Goal: Information Seeking & Learning: Learn about a topic

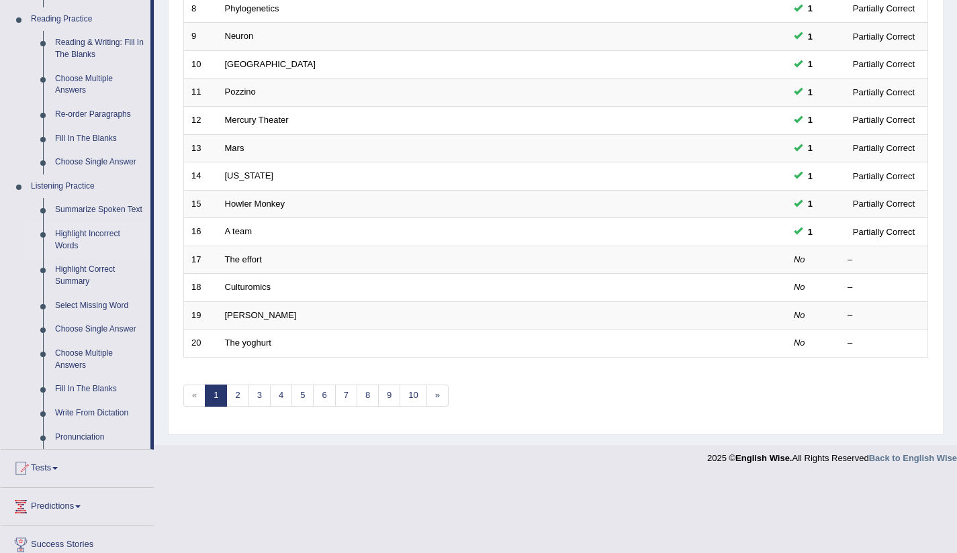
scroll to position [511, 0]
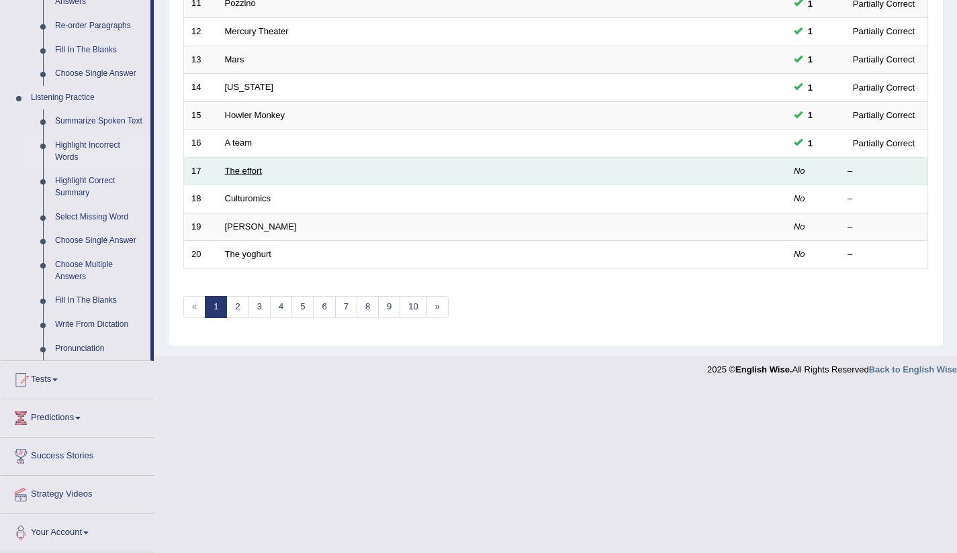
click at [236, 166] on link "The effort" at bounding box center [243, 171] width 37 height 10
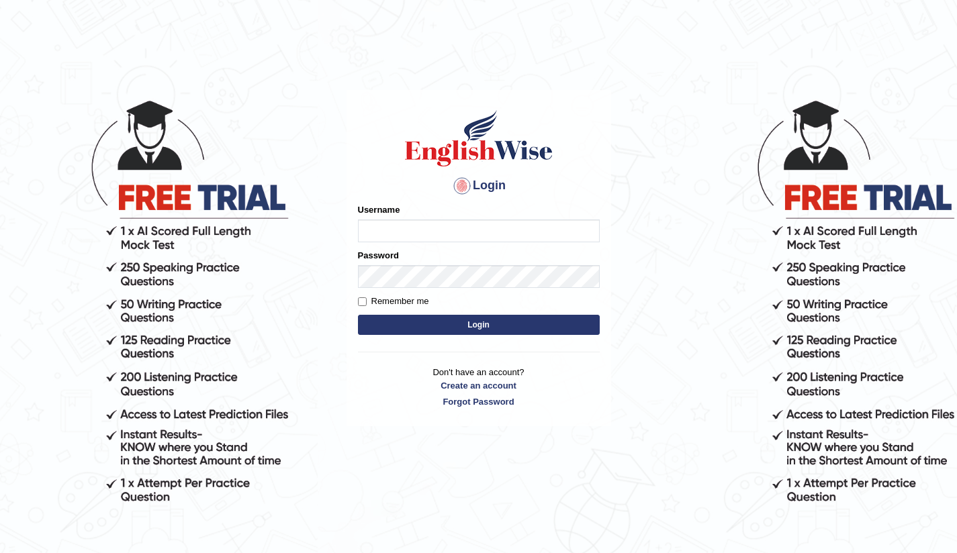
type input "Bikmaeva"
click at [467, 331] on button "Login" at bounding box center [479, 325] width 242 height 20
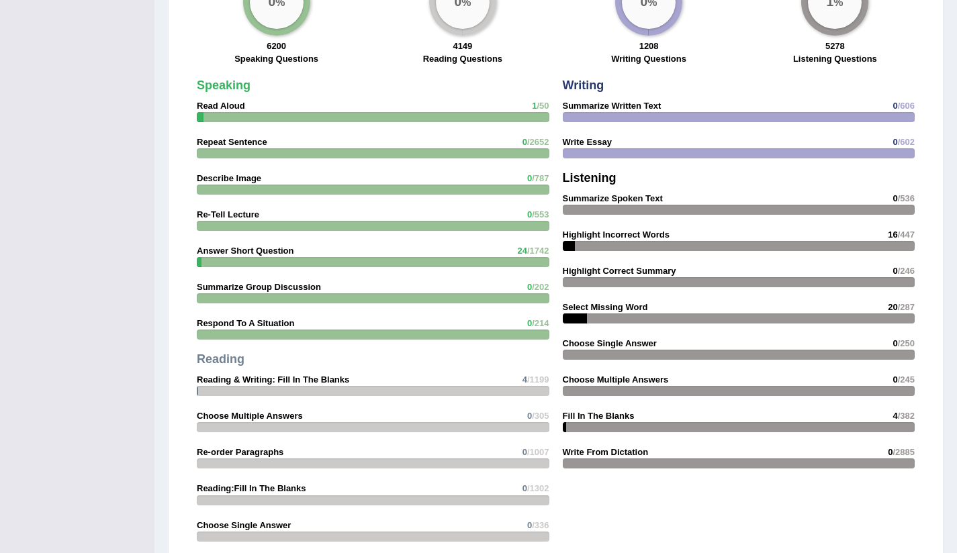
scroll to position [1148, 0]
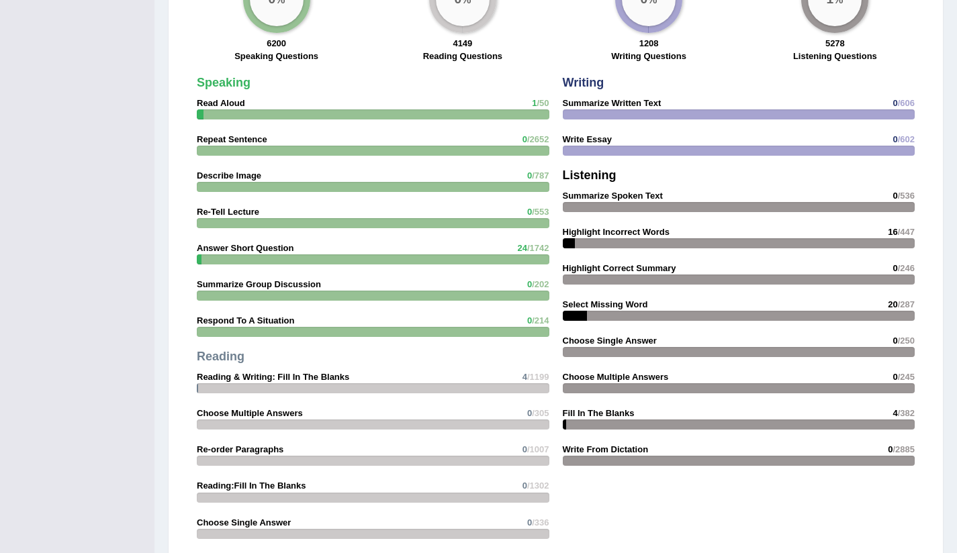
click at [610, 303] on strong "Select Missing Word" at bounding box center [605, 304] width 85 height 10
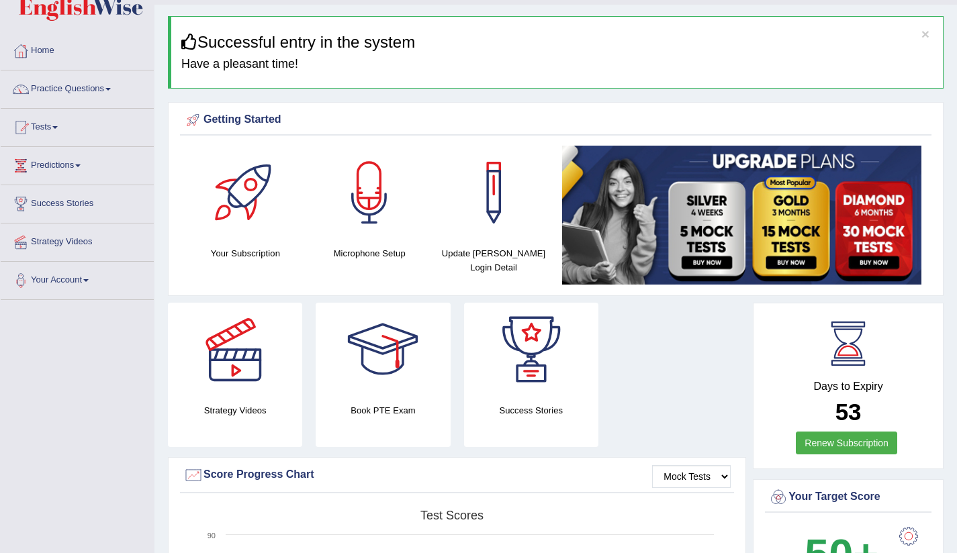
scroll to position [0, 0]
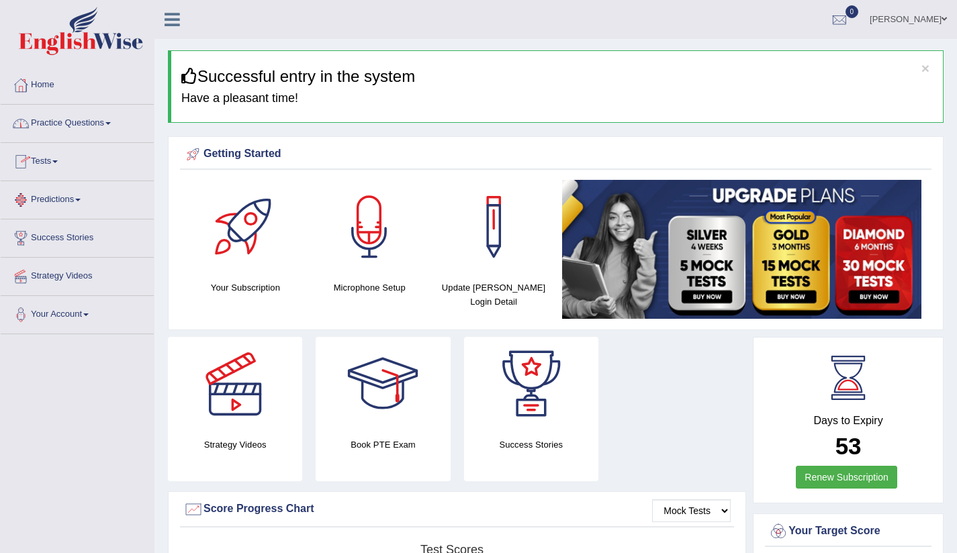
click at [113, 120] on link "Practice Questions" at bounding box center [77, 122] width 153 height 34
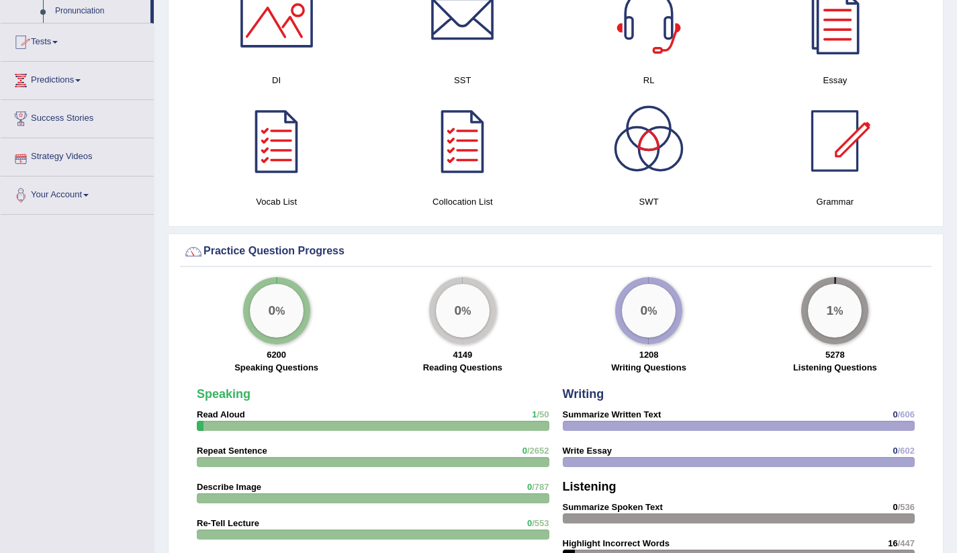
scroll to position [549, 0]
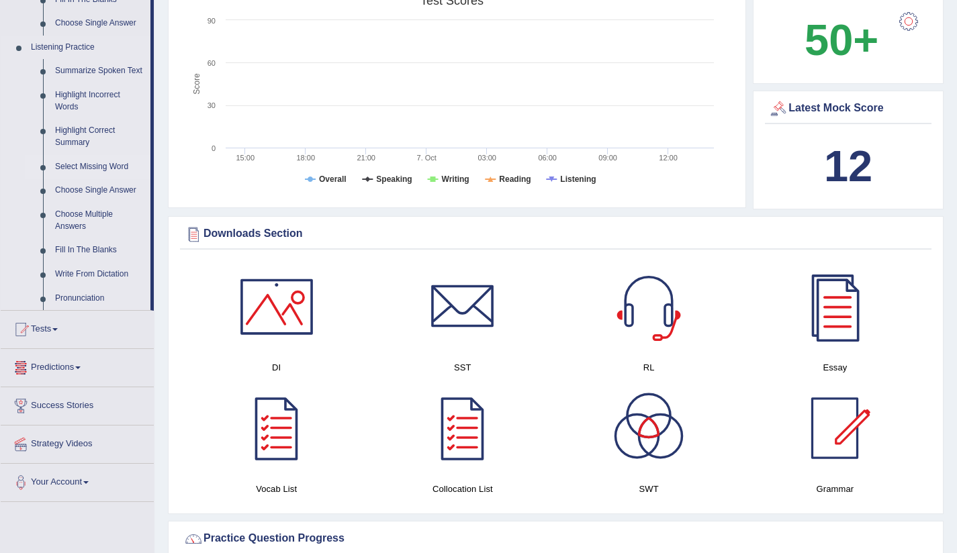
click at [75, 175] on link "Select Missing Word" at bounding box center [99, 167] width 101 height 24
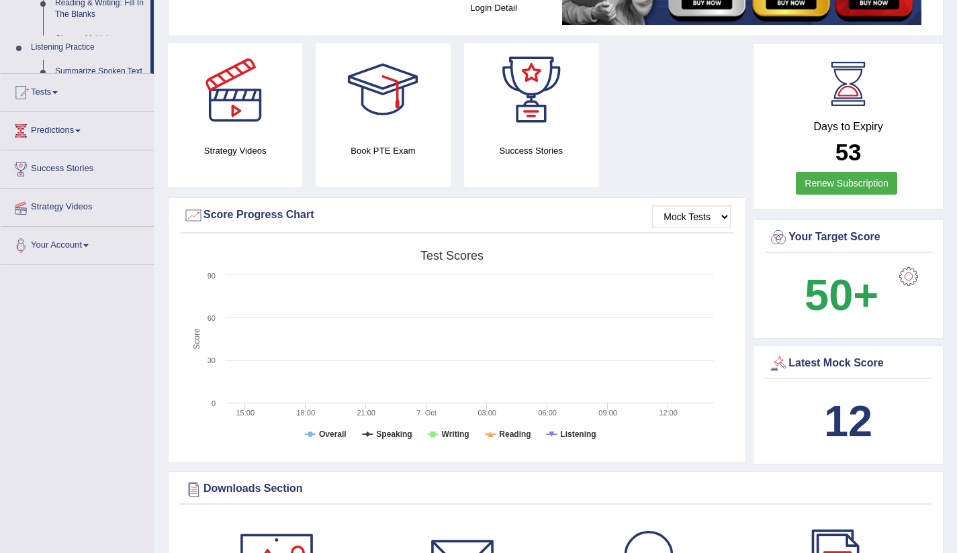
scroll to position [187, 0]
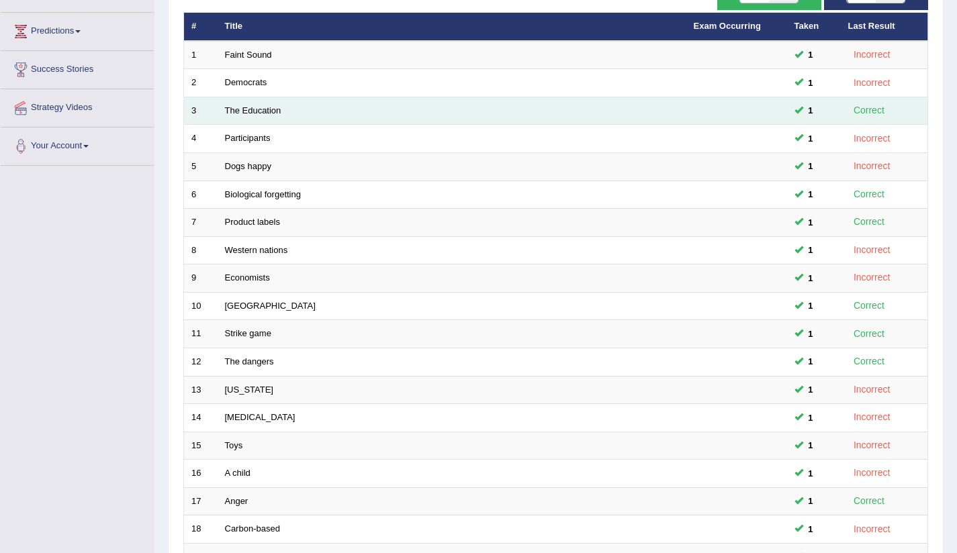
scroll to position [336, 0]
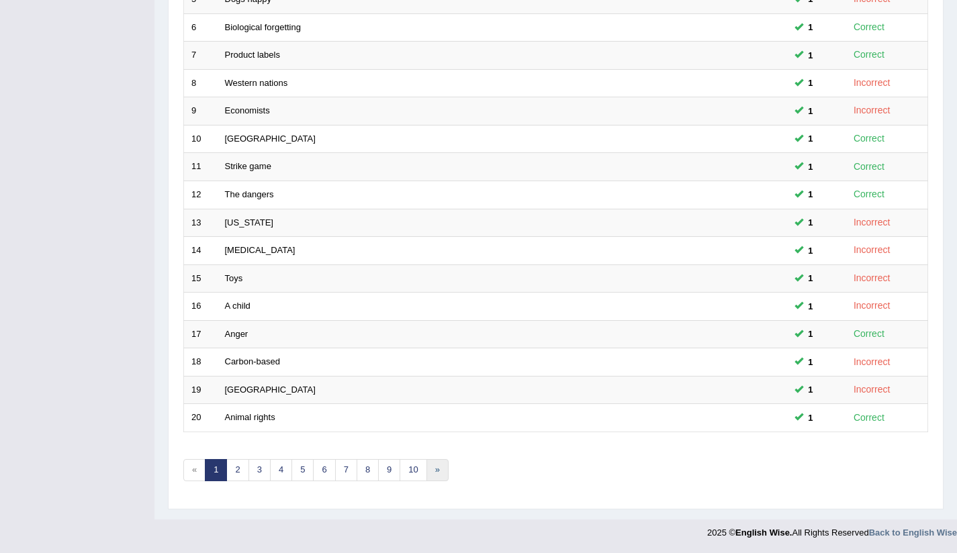
click at [438, 473] on link "»" at bounding box center [437, 470] width 22 height 22
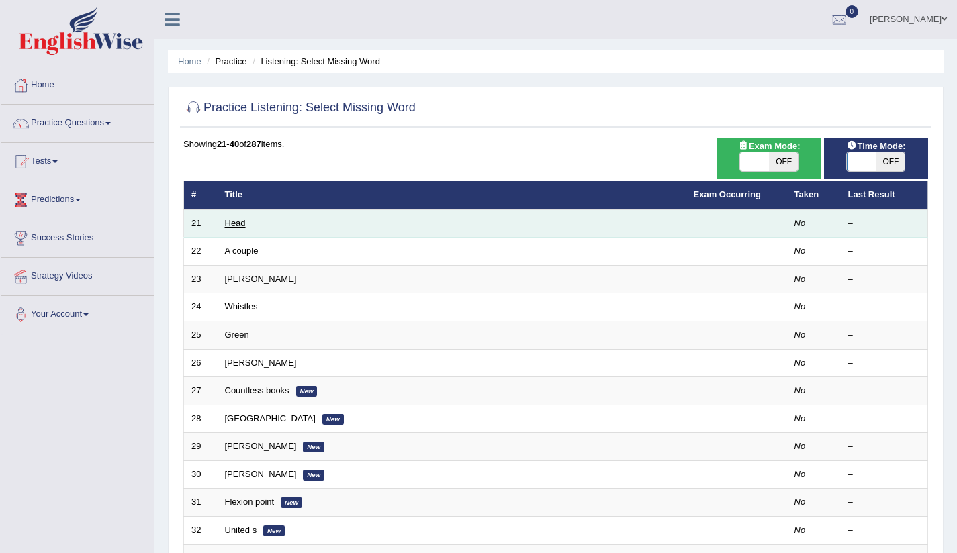
click at [236, 226] on link "Head" at bounding box center [235, 223] width 21 height 10
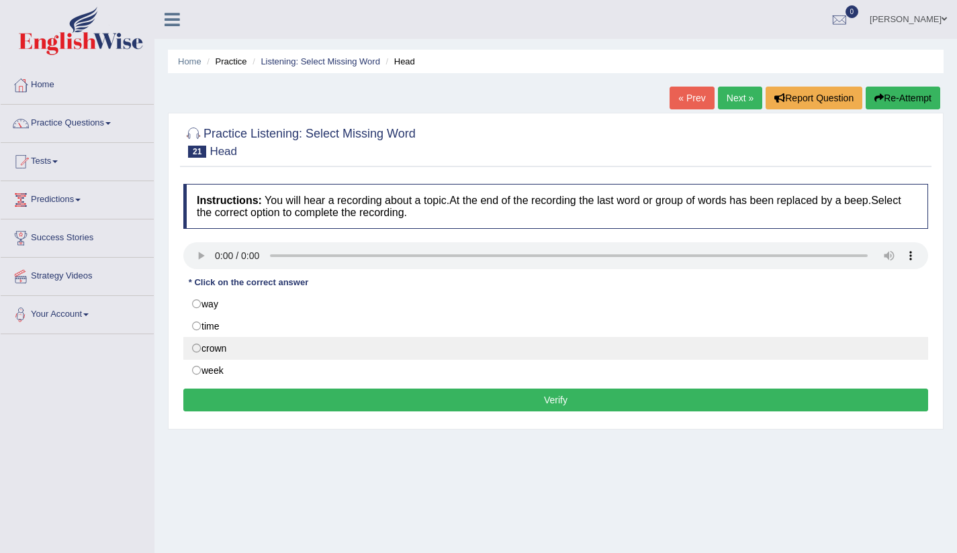
click at [198, 350] on label "crown" at bounding box center [555, 348] width 745 height 23
radio input "true"
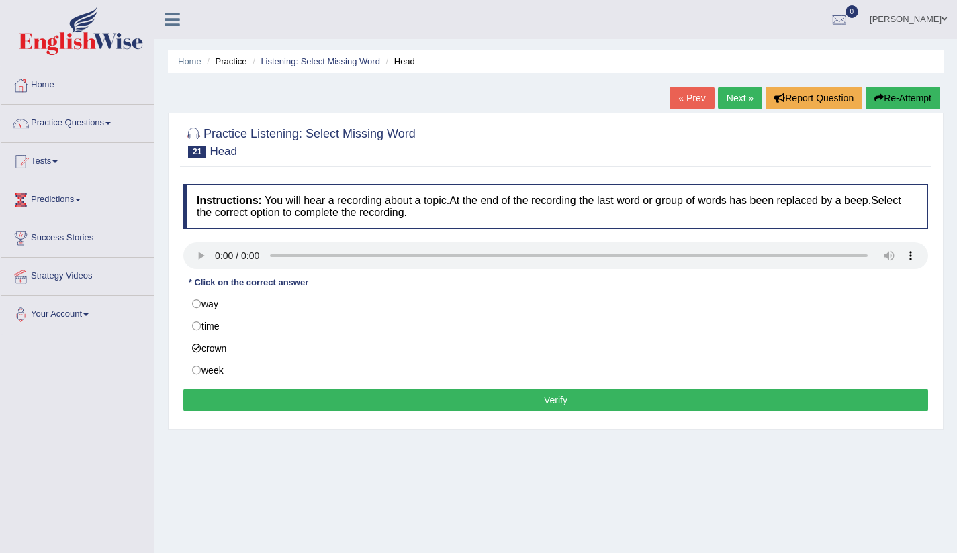
click at [362, 399] on button "Verify" at bounding box center [555, 400] width 745 height 23
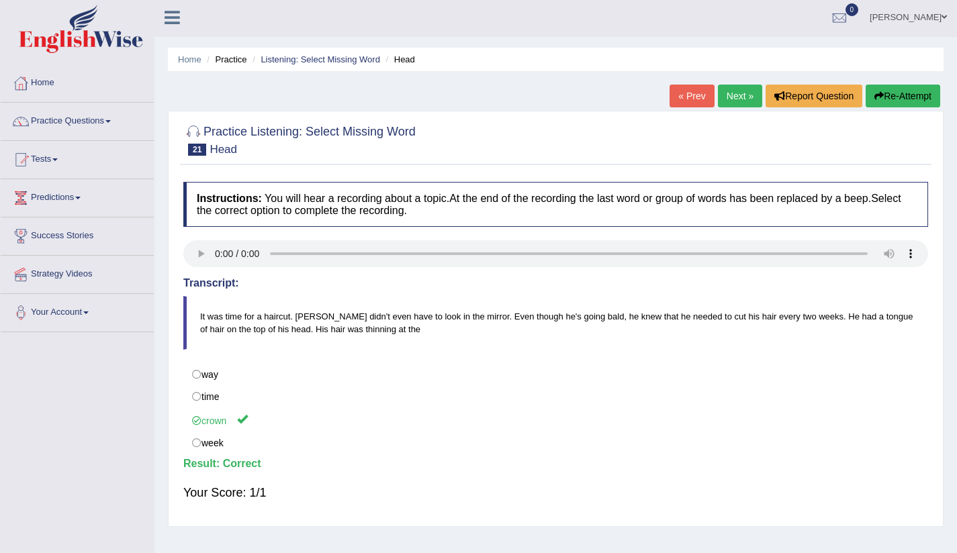
scroll to position [3, 0]
click at [727, 93] on ya-tr-span "Next »" at bounding box center [739, 95] width 27 height 11
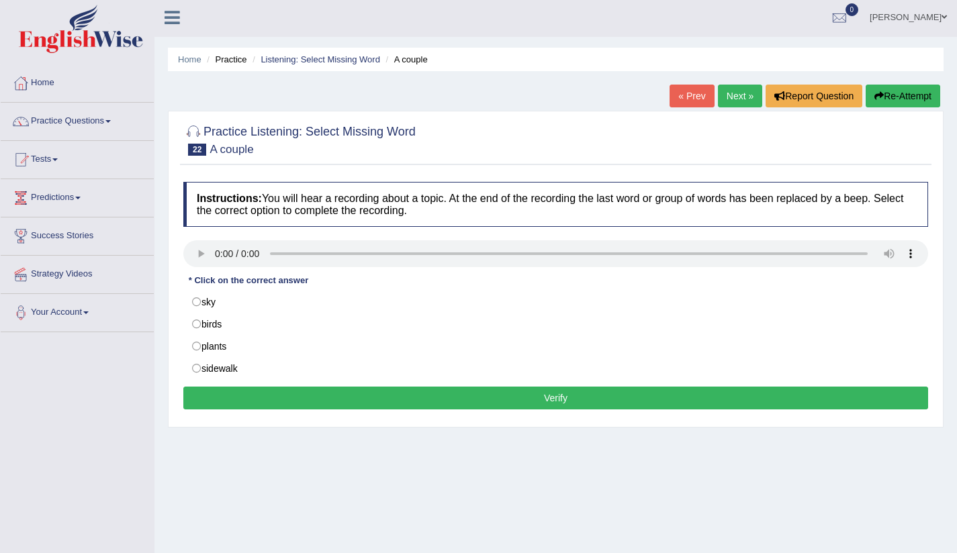
scroll to position [3, 0]
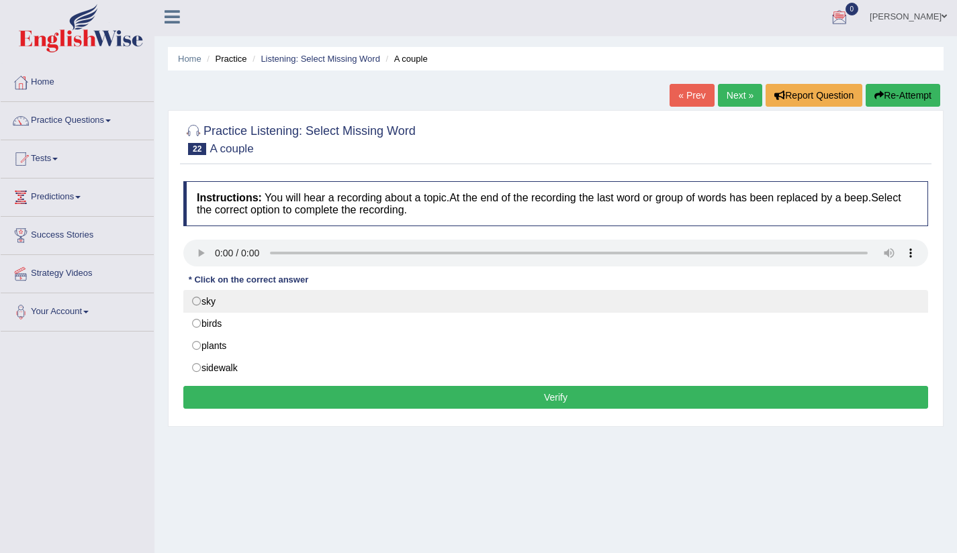
click at [197, 301] on label "sky" at bounding box center [555, 301] width 745 height 23
radio input "true"
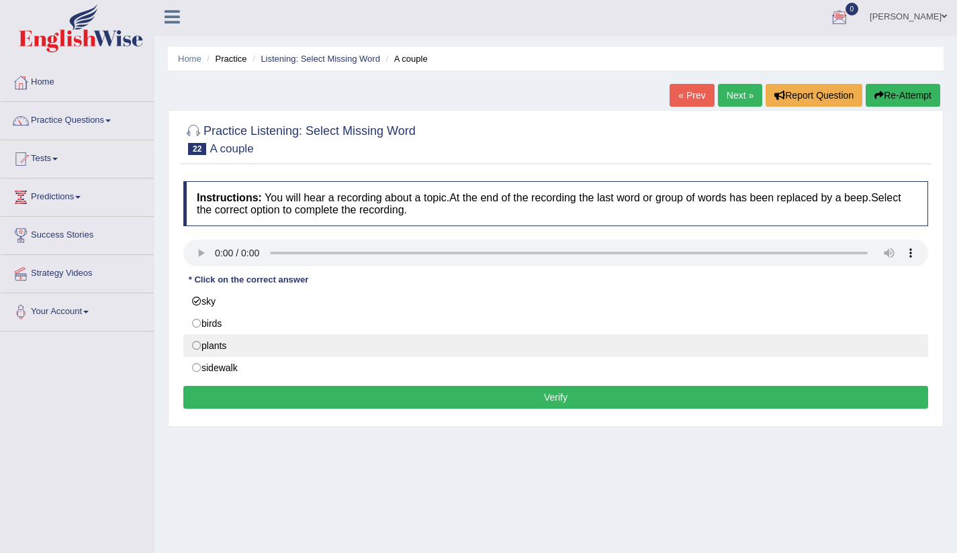
click at [201, 344] on ya-tr-span "plants" at bounding box center [213, 345] width 25 height 11
radio input "true"
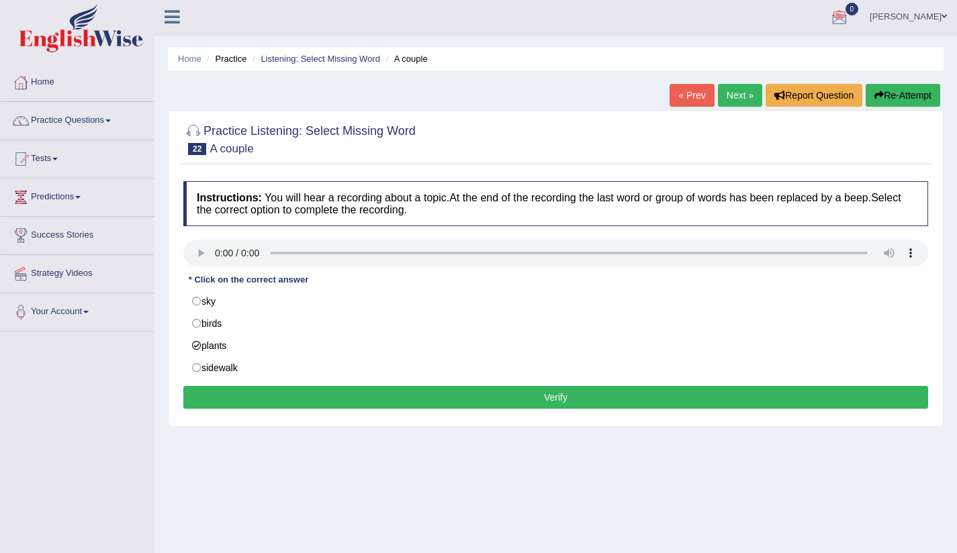
click at [366, 402] on button "Verify" at bounding box center [555, 397] width 745 height 23
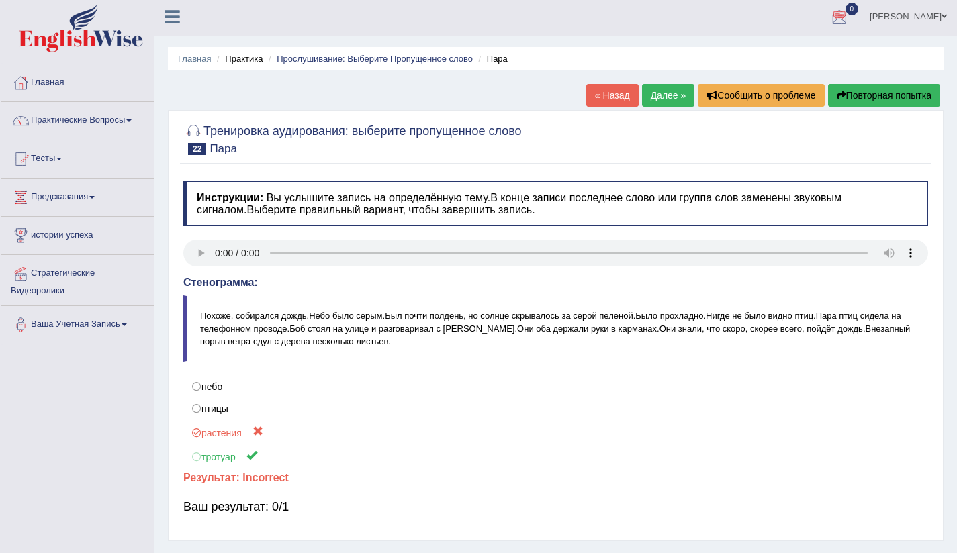
scroll to position [5, 0]
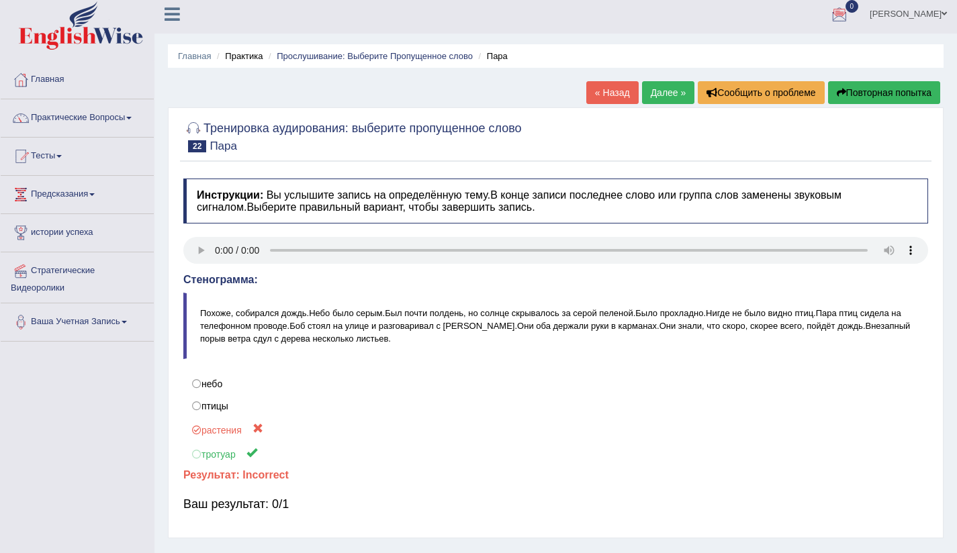
click at [665, 90] on ya-tr-span "Далее »" at bounding box center [669, 92] width 36 height 11
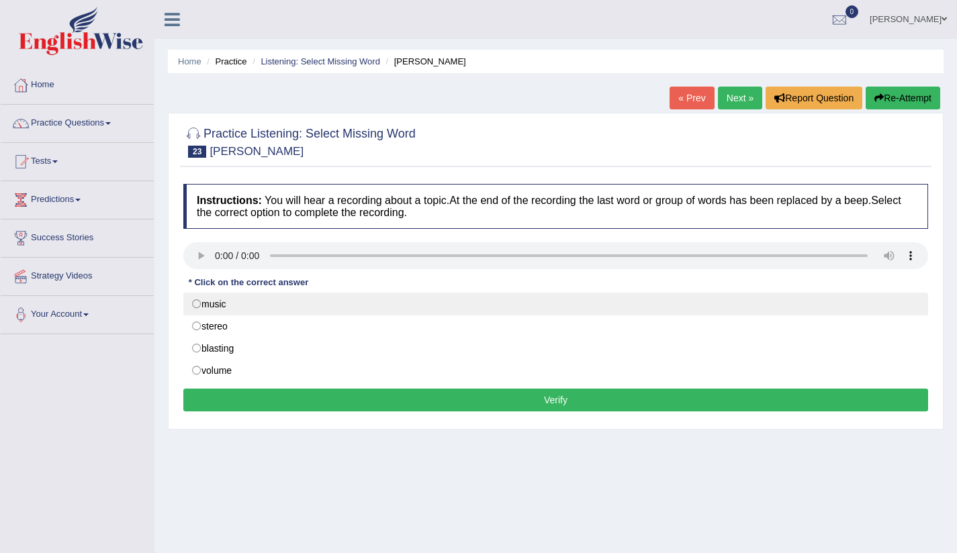
click at [213, 303] on ya-tr-span "music" at bounding box center [213, 304] width 25 height 11
radio input "true"
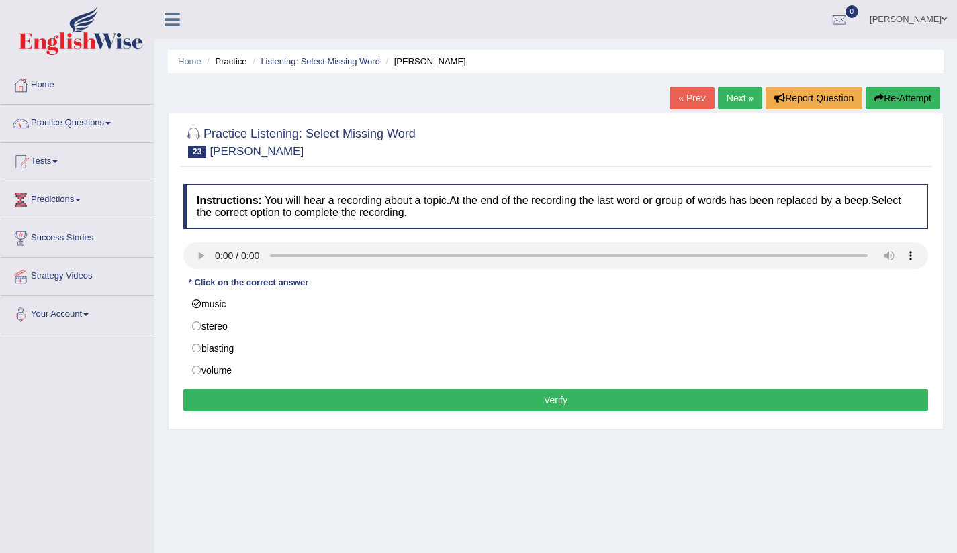
click at [477, 410] on button "Verify" at bounding box center [555, 400] width 745 height 23
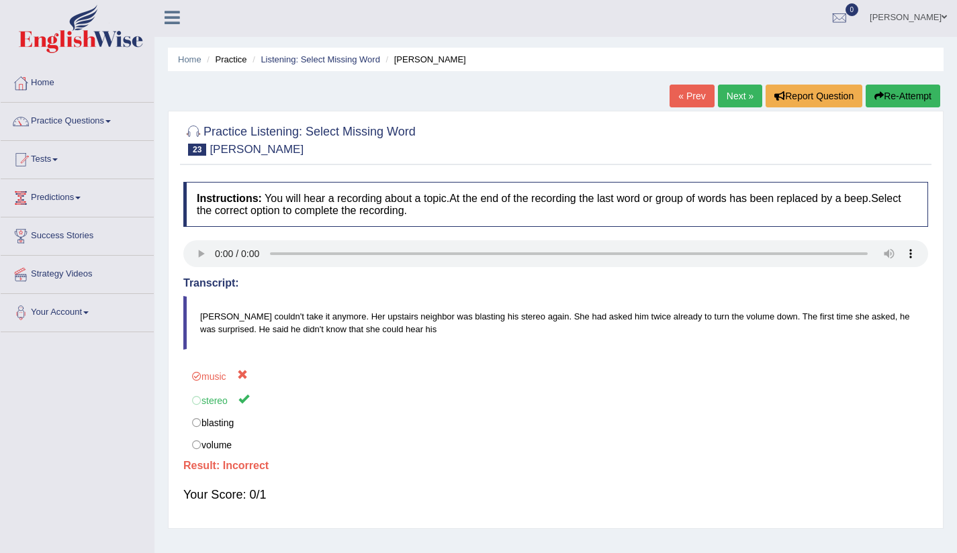
scroll to position [3, 0]
click at [730, 94] on ya-tr-span "Next »" at bounding box center [739, 95] width 27 height 11
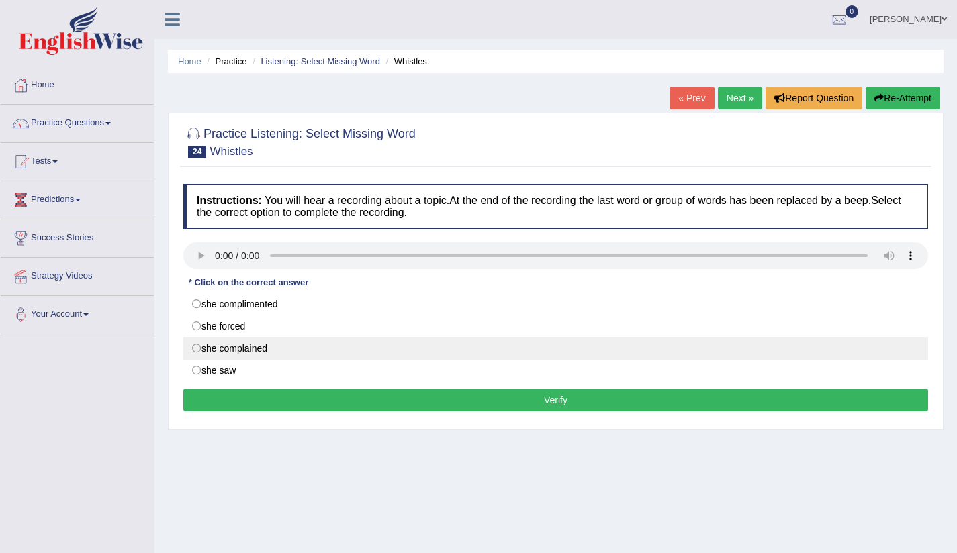
click at [251, 352] on ya-tr-span "she complained" at bounding box center [234, 348] width 66 height 11
radio input "true"
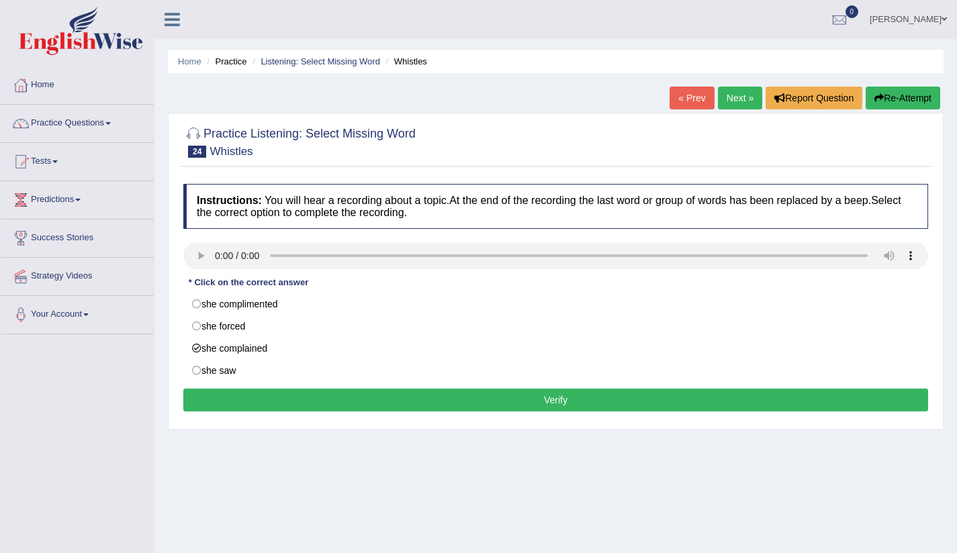
click at [516, 403] on button "Verify" at bounding box center [555, 400] width 745 height 23
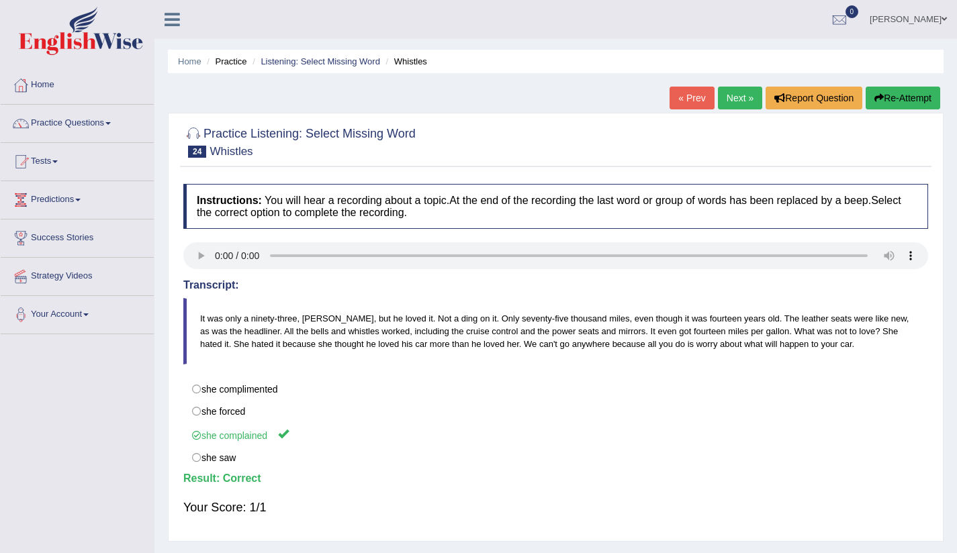
click at [726, 93] on ya-tr-span "Next »" at bounding box center [739, 98] width 27 height 11
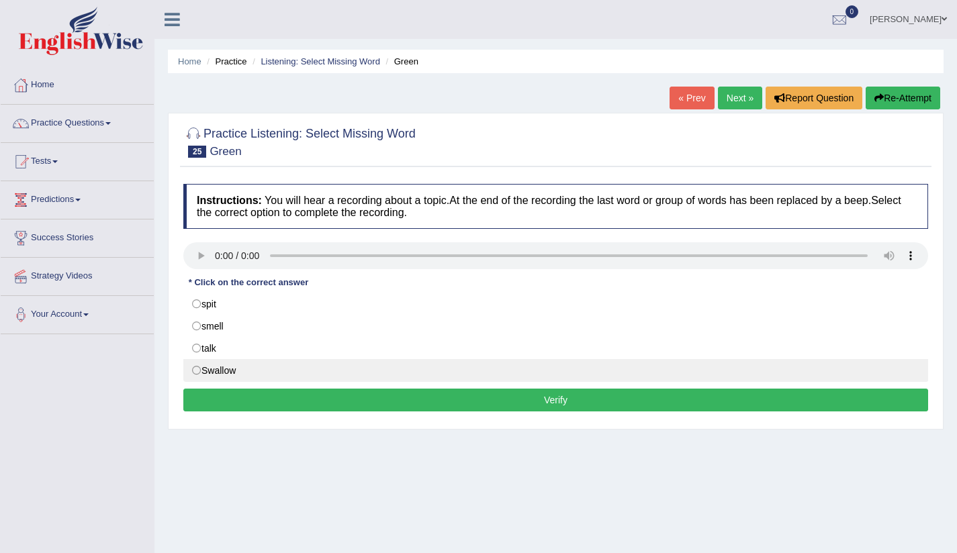
click at [198, 372] on label "Swallow" at bounding box center [555, 370] width 745 height 23
radio input "true"
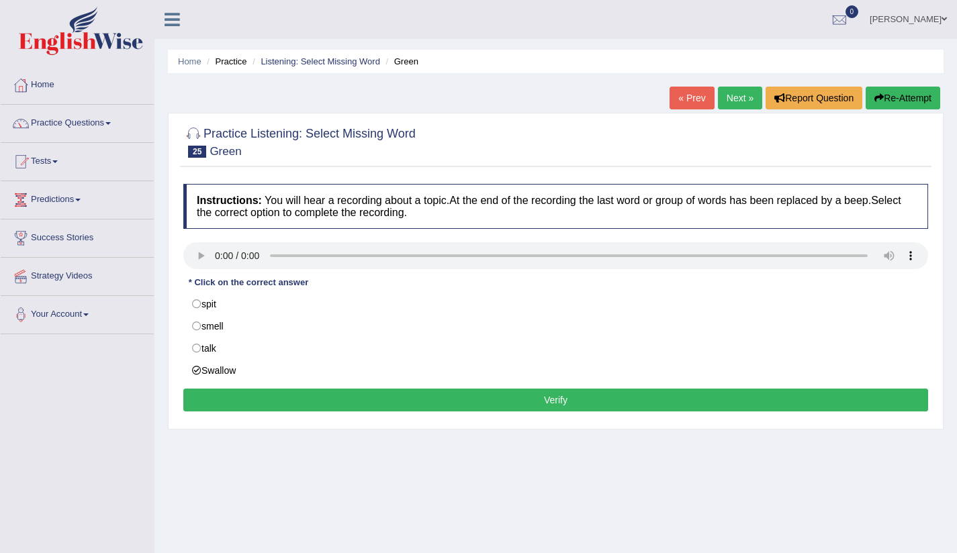
click at [549, 399] on ya-tr-span "Verify" at bounding box center [555, 400] width 23 height 11
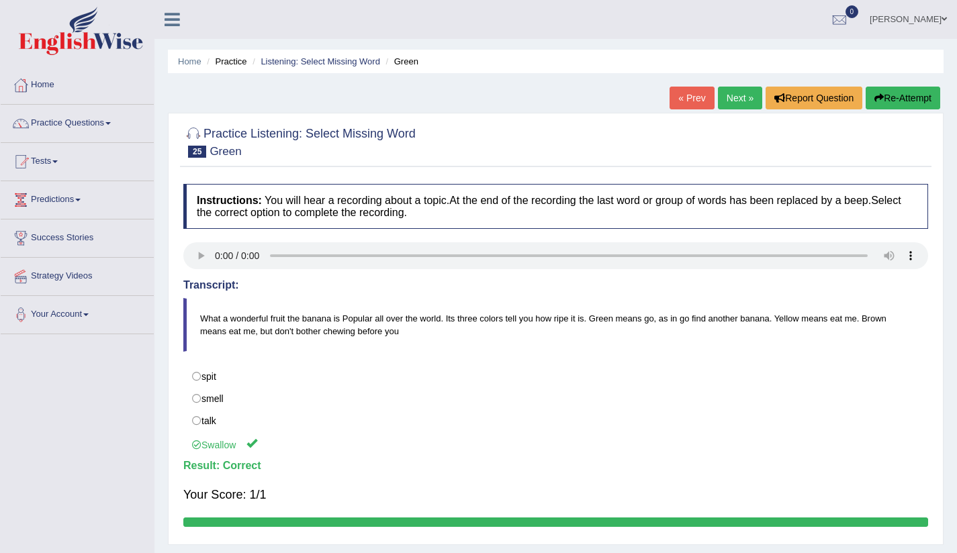
click at [745, 99] on ya-tr-span "Next »" at bounding box center [739, 98] width 27 height 11
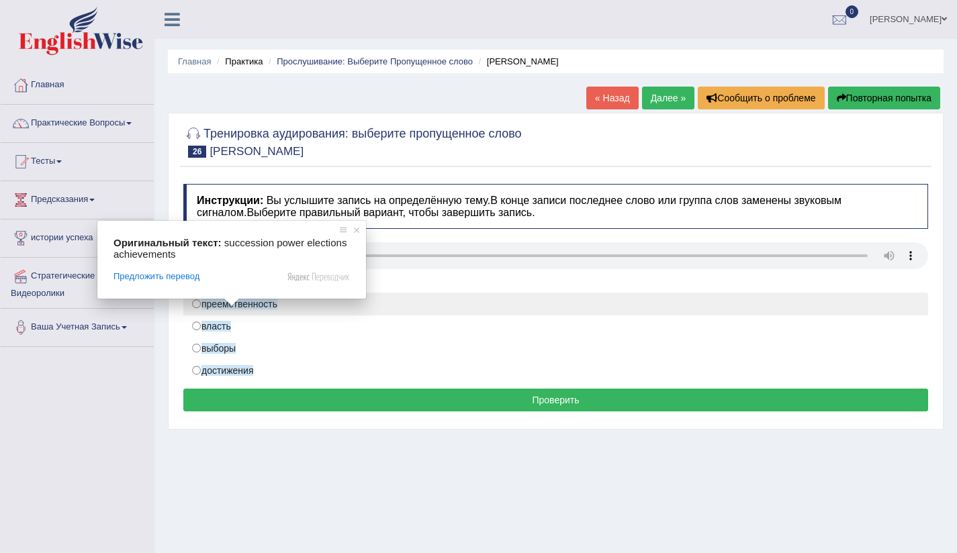
click at [218, 305] on ya-tr-span "преемственность" at bounding box center [239, 304] width 76 height 11
radio input "true"
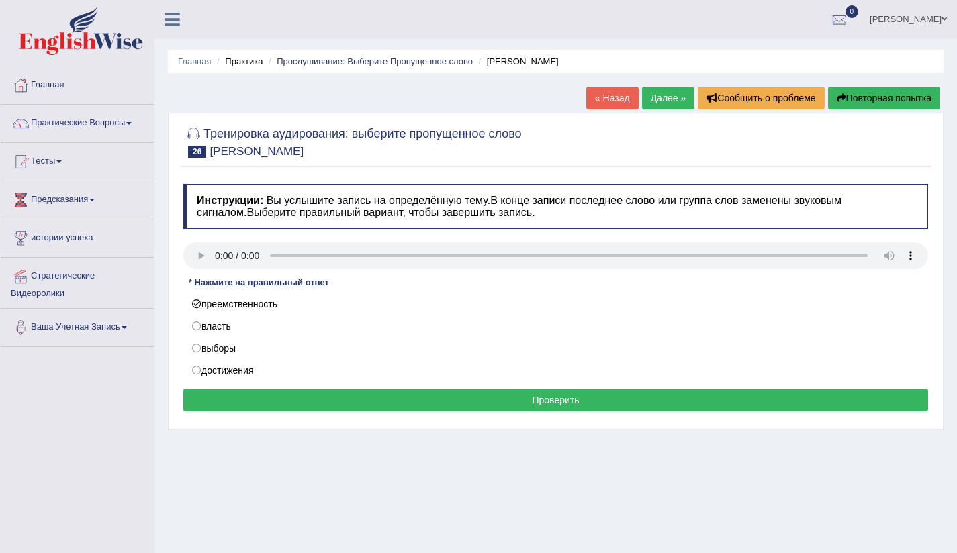
click at [500, 410] on button "Проверить" at bounding box center [555, 400] width 745 height 23
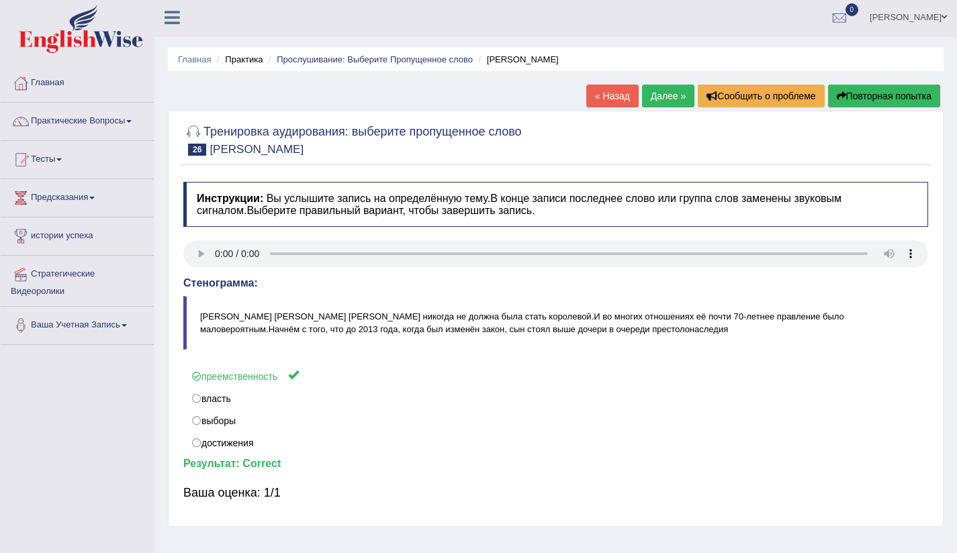
scroll to position [3, 0]
click at [657, 101] on link "Далее »" at bounding box center [668, 95] width 53 height 23
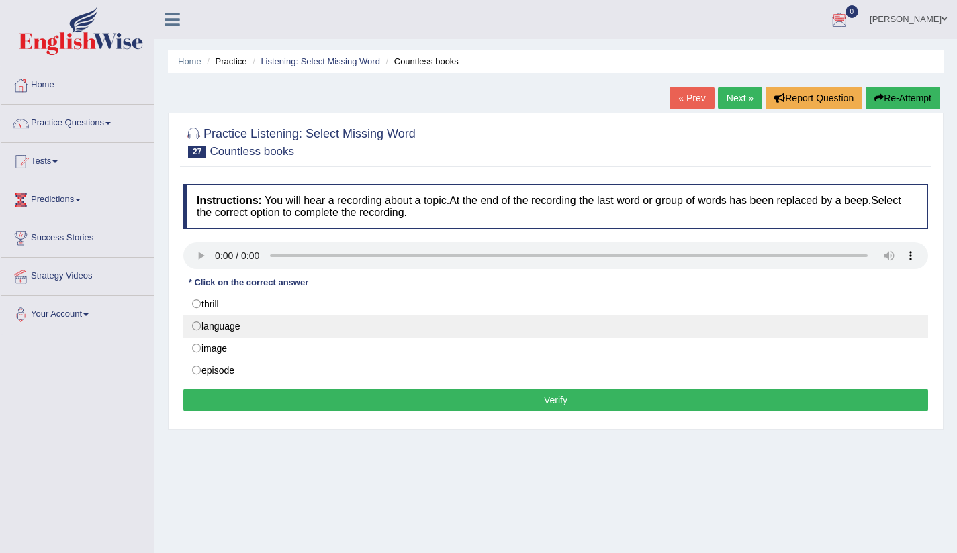
click at [199, 328] on label "language" at bounding box center [555, 326] width 745 height 23
radio input "true"
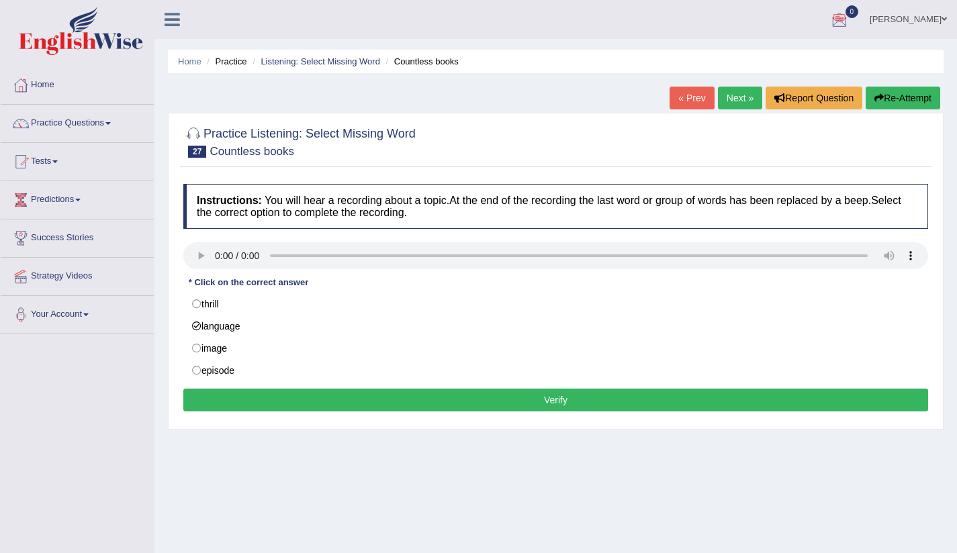
click at [613, 403] on button "Verify" at bounding box center [555, 400] width 745 height 23
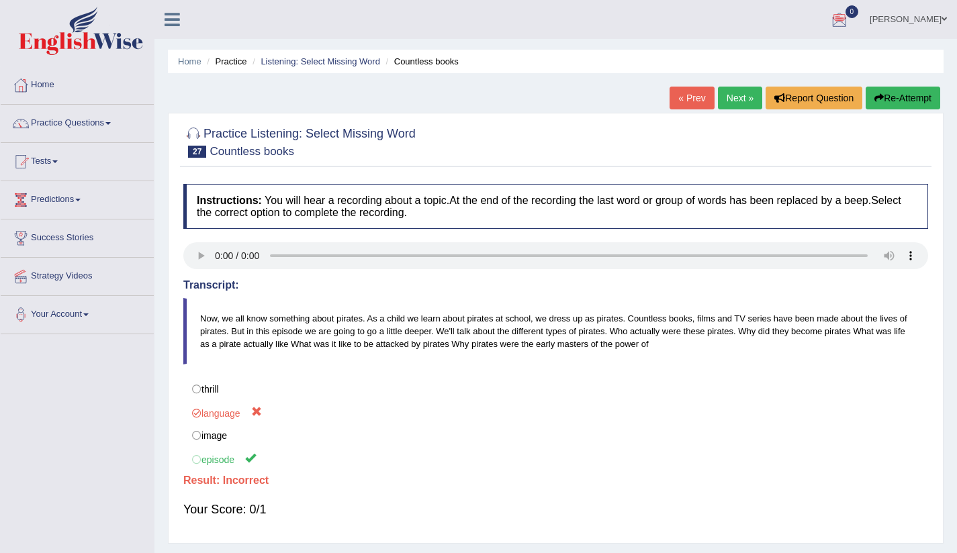
click at [726, 98] on ya-tr-span "Next »" at bounding box center [739, 98] width 27 height 11
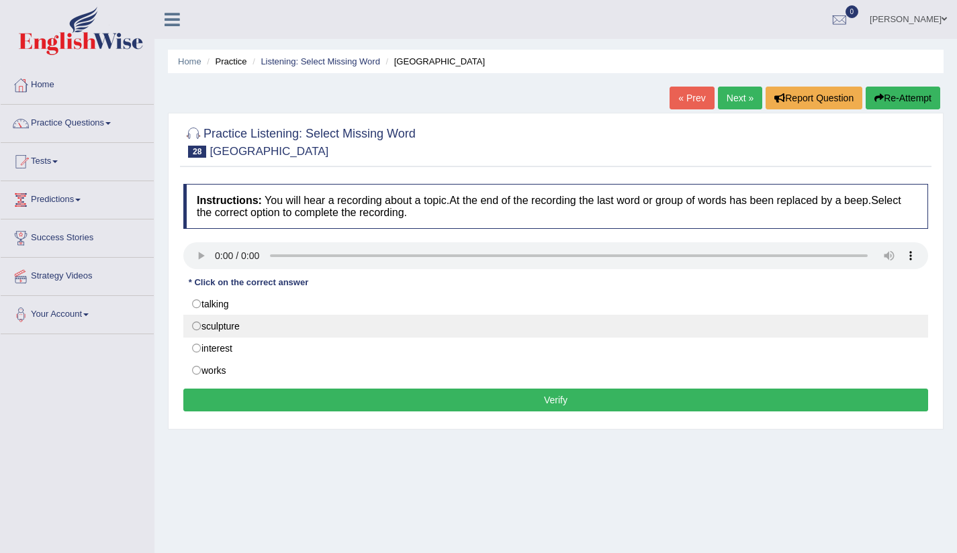
click at [195, 326] on label "sculpture" at bounding box center [555, 326] width 745 height 23
radio input "true"
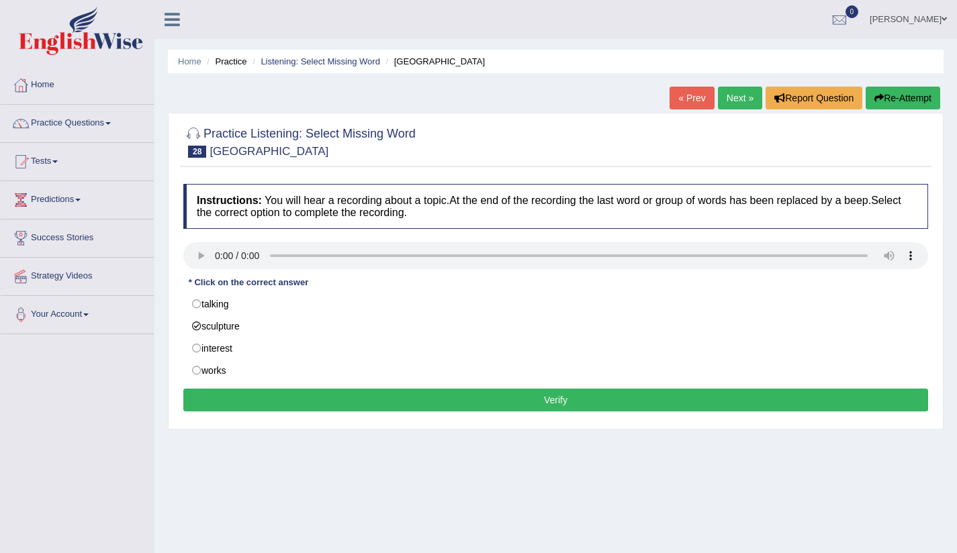
click at [547, 403] on ya-tr-span "Verify" at bounding box center [555, 400] width 23 height 11
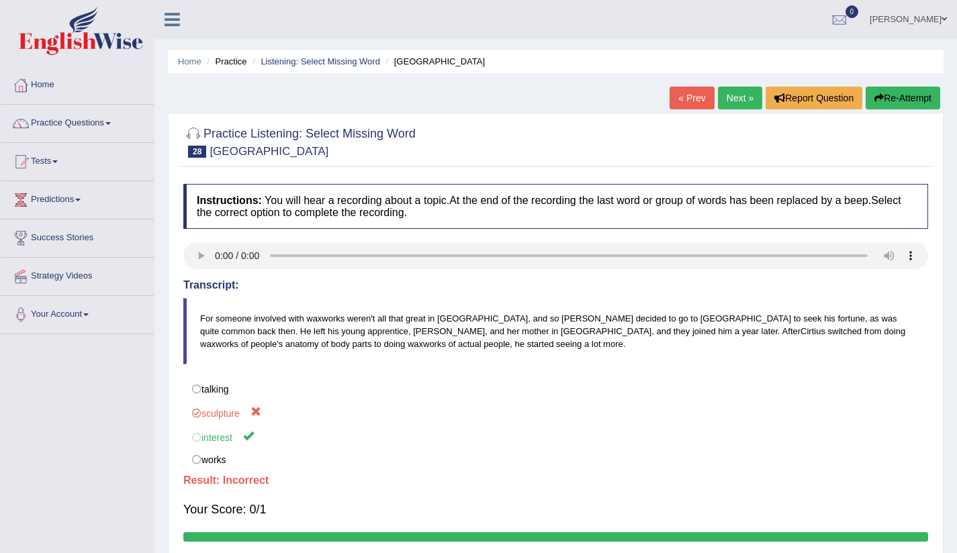
click at [731, 98] on ya-tr-span "Next »" at bounding box center [739, 98] width 27 height 11
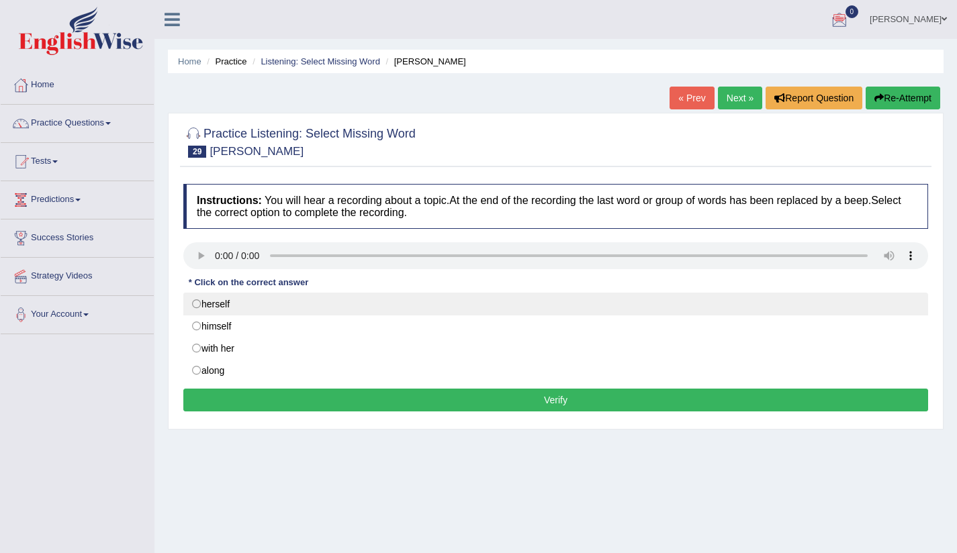
click at [197, 304] on label "herself" at bounding box center [555, 304] width 745 height 23
radio input "true"
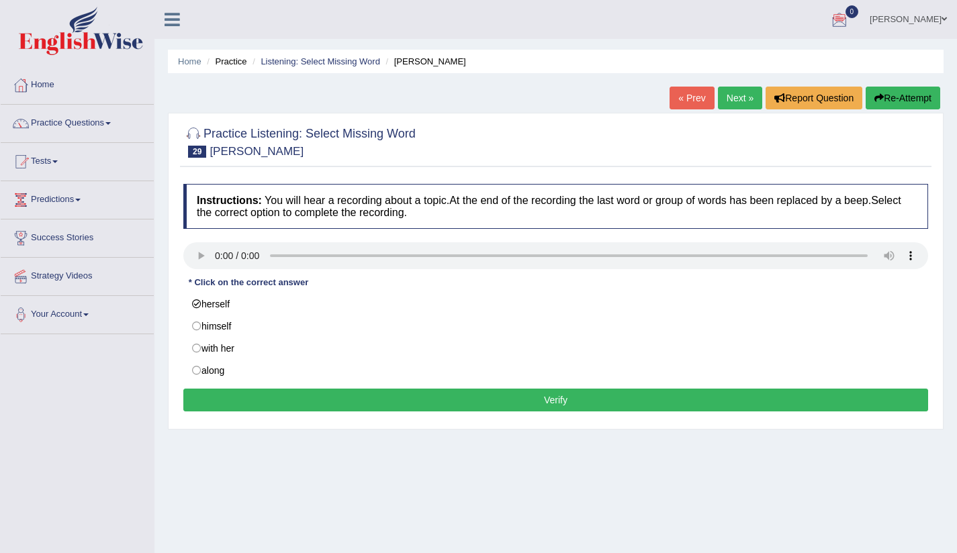
click at [468, 406] on button "Verify" at bounding box center [555, 400] width 745 height 23
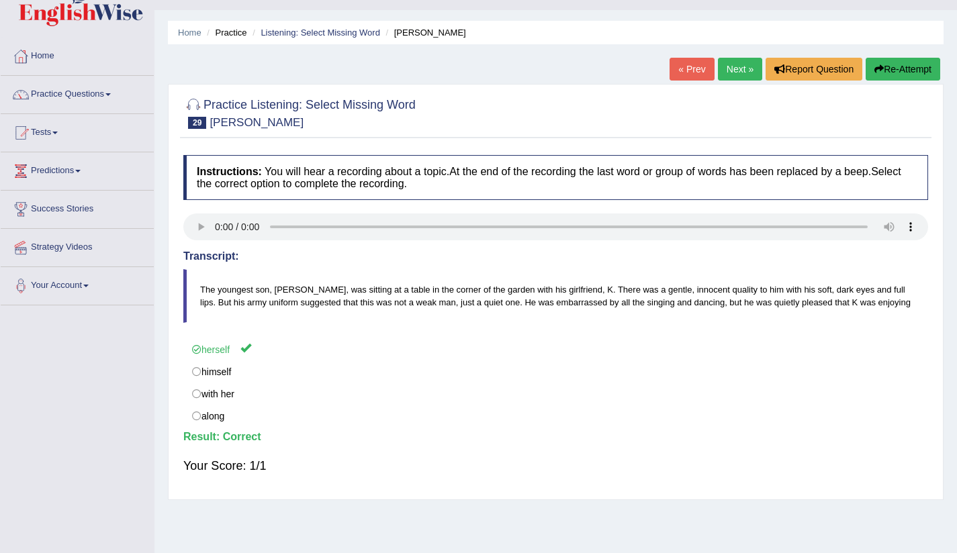
scroll to position [30, 0]
click at [744, 68] on ya-tr-span "Next »" at bounding box center [739, 68] width 27 height 11
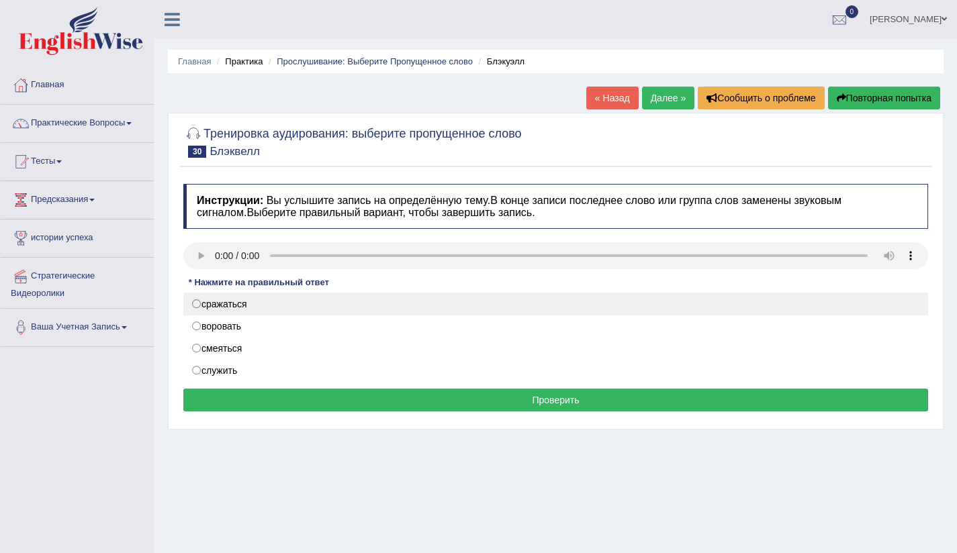
click at [196, 303] on label "сражаться" at bounding box center [555, 304] width 745 height 23
radio input "true"
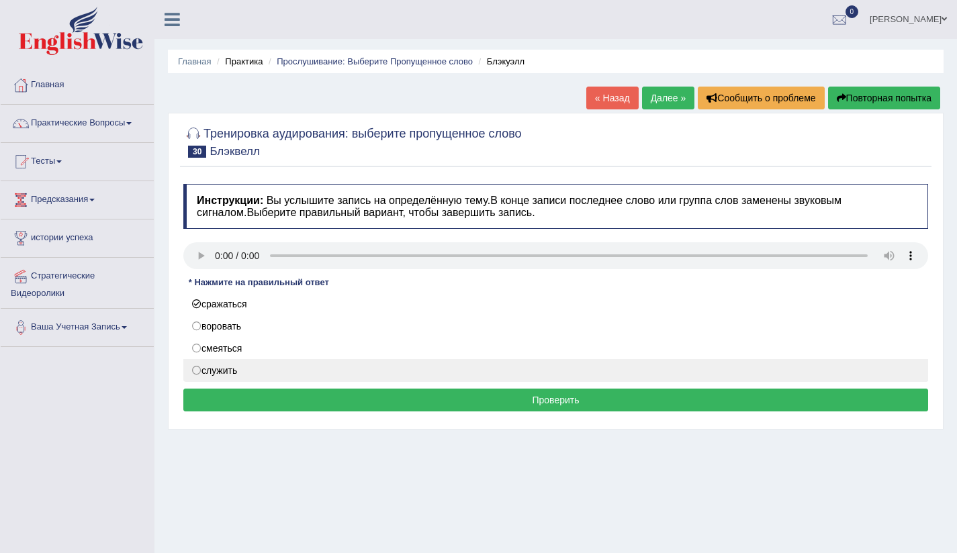
click at [195, 369] on label "служить" at bounding box center [555, 370] width 745 height 23
radio input "true"
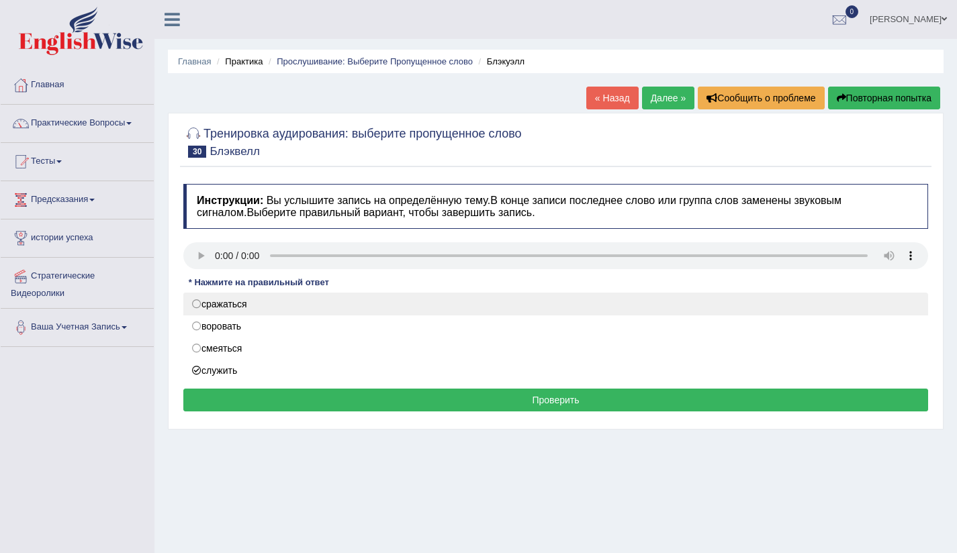
click at [193, 305] on label "сражаться" at bounding box center [555, 304] width 745 height 23
radio input "true"
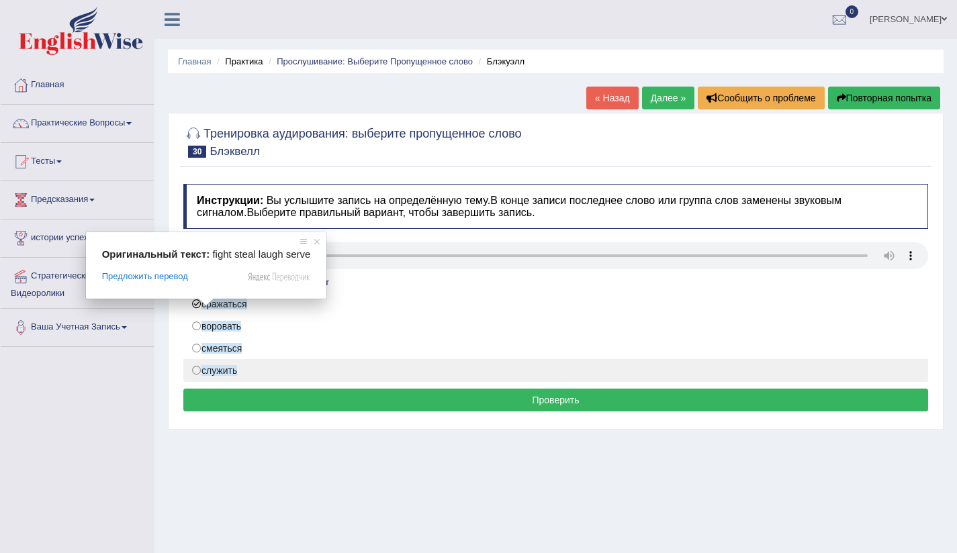
click at [205, 371] on ya-tr-span "служить" at bounding box center [219, 370] width 36 height 11
radio input "true"
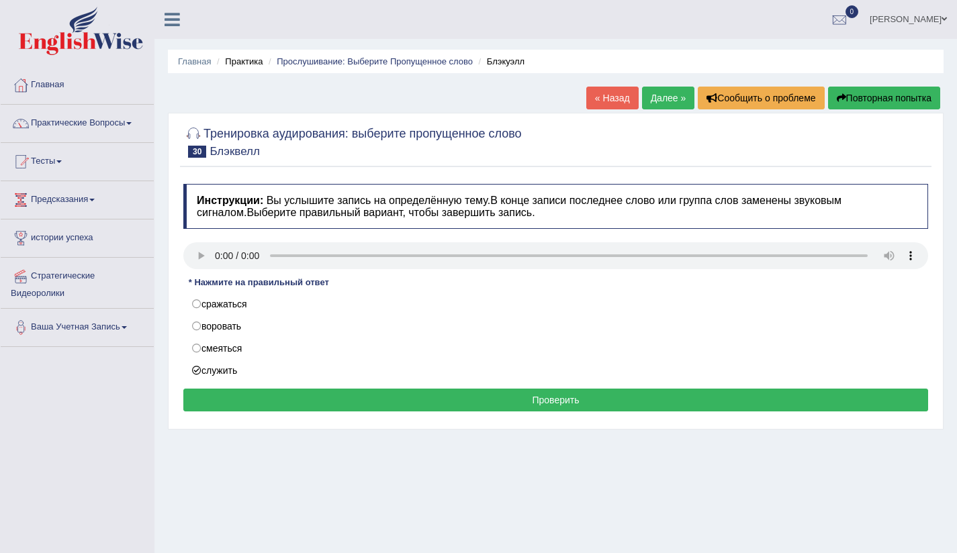
click at [472, 400] on button "Проверить" at bounding box center [555, 400] width 745 height 23
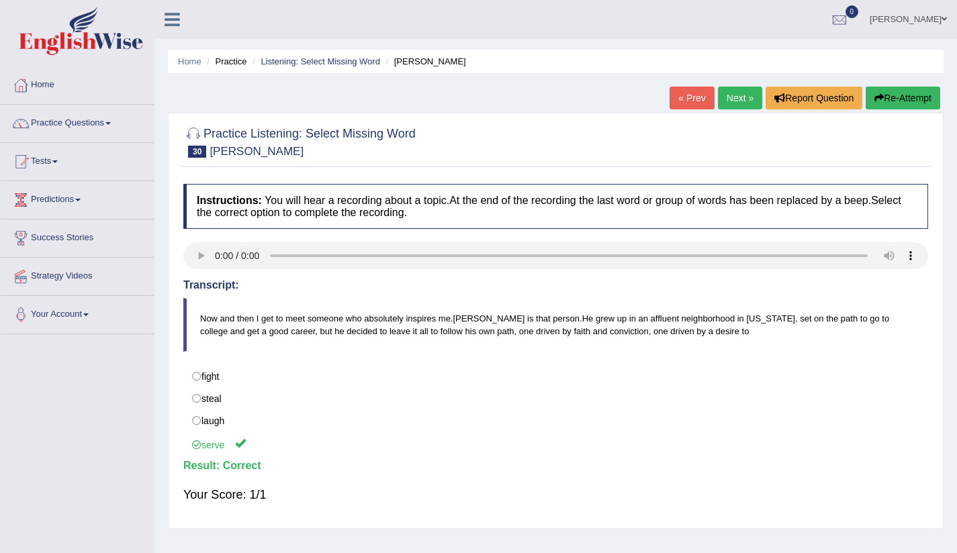
click at [51, 122] on ya-tr-span "Practice Questions" at bounding box center [67, 122] width 73 height 10
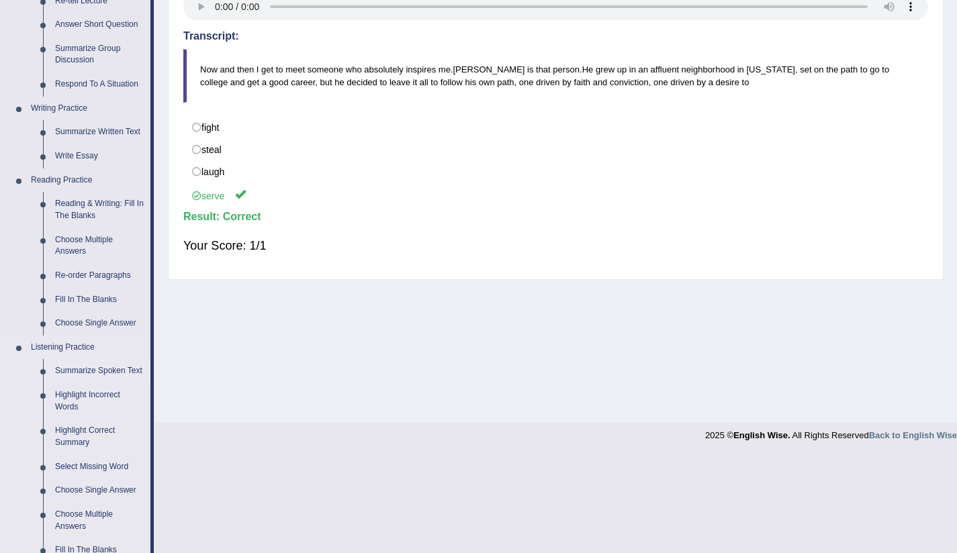
scroll to position [301, 0]
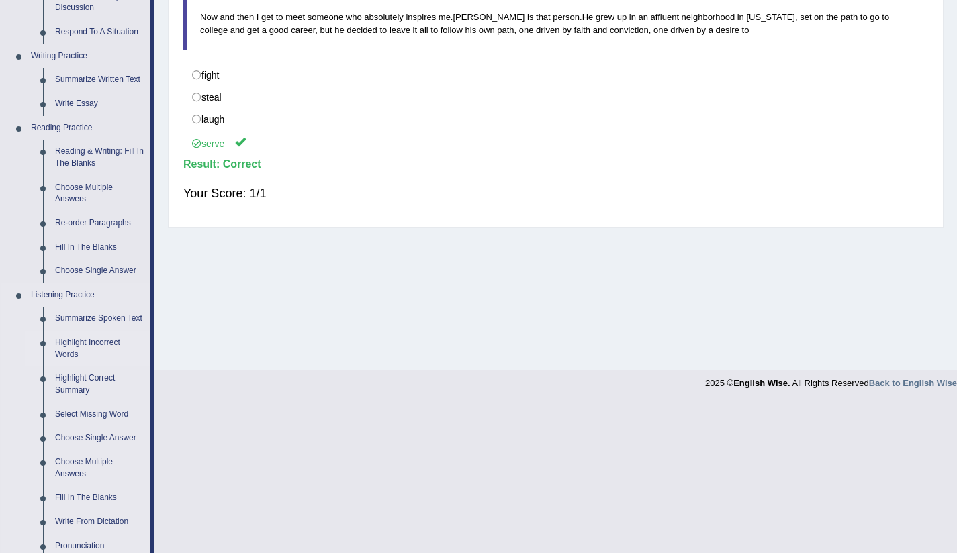
click at [71, 355] on link "Highlight Incorrect Words" at bounding box center [99, 349] width 101 height 36
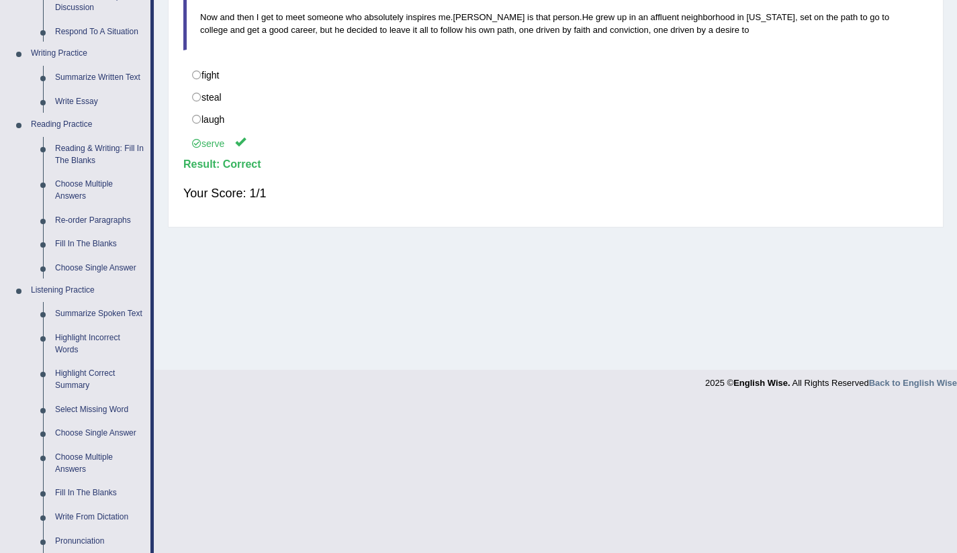
scroll to position [152, 0]
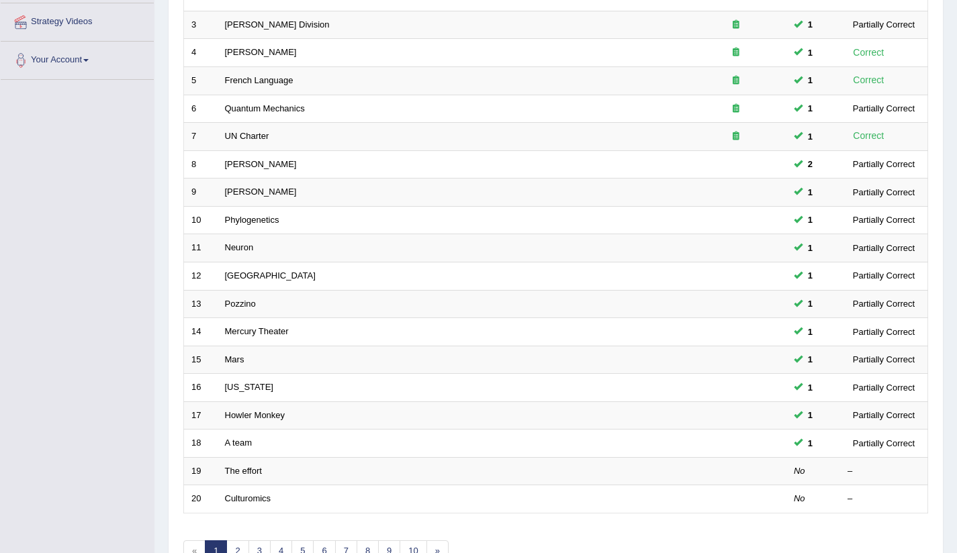
scroll to position [336, 0]
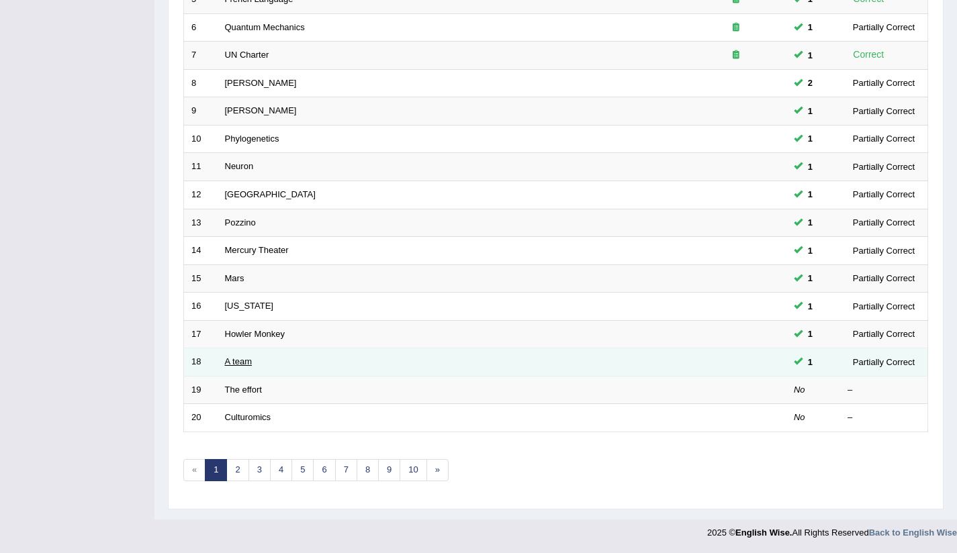
click at [239, 361] on link "A team" at bounding box center [238, 361] width 27 height 10
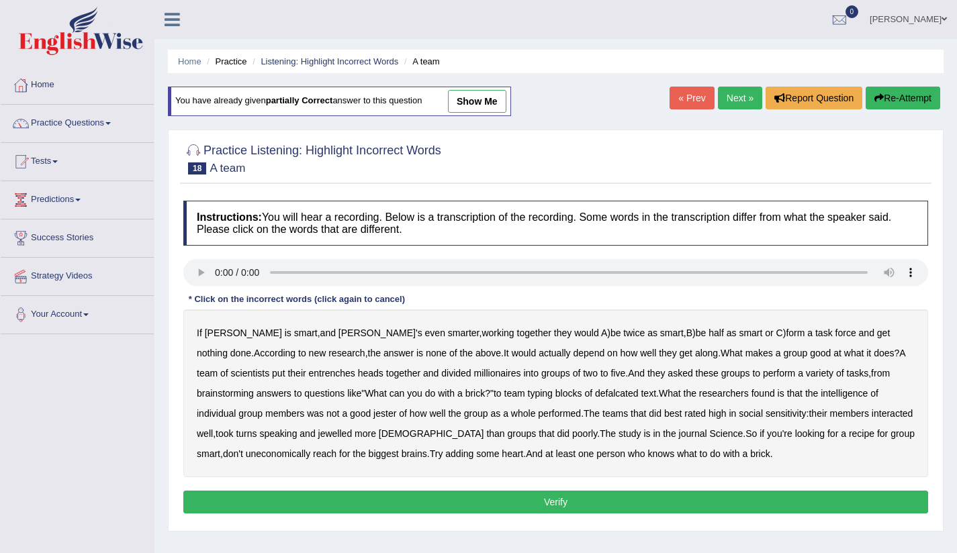
click at [309, 373] on b "entrenches" at bounding box center [332, 373] width 46 height 11
click at [474, 373] on b "millionaires" at bounding box center [497, 373] width 47 height 11
click at [595, 394] on b "defalcated" at bounding box center [617, 393] width 44 height 11
click at [261, 413] on div "If Alice is smart , and Bob's even smarter , working together they would A ) be…" at bounding box center [555, 394] width 745 height 168
click at [373, 414] on b "jester" at bounding box center [384, 413] width 23 height 11
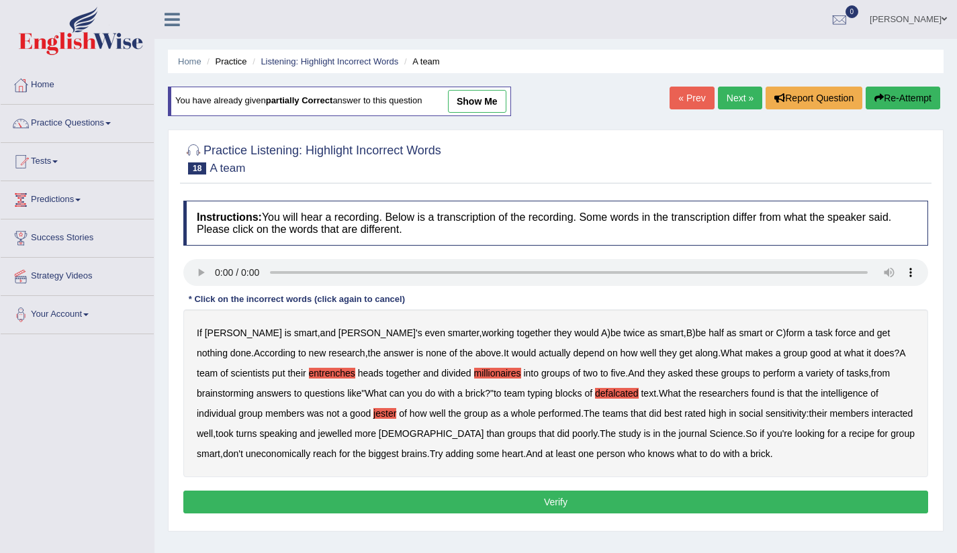
click at [318, 434] on b "jewelled" at bounding box center [335, 433] width 34 height 11
click at [311, 448] on b "uneconomically" at bounding box center [278, 453] width 65 height 11
click at [635, 499] on button "Verify" at bounding box center [555, 502] width 745 height 23
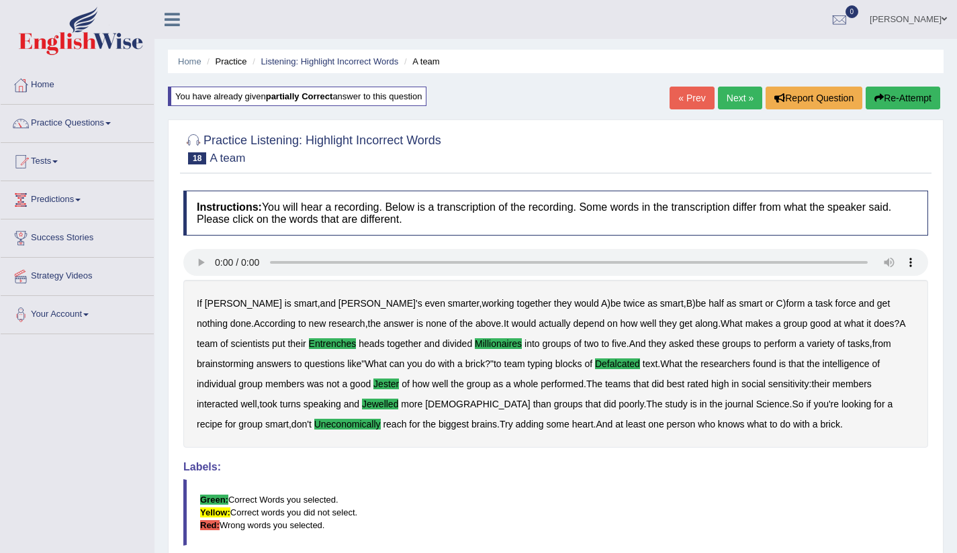
click at [741, 99] on link "Next »" at bounding box center [740, 98] width 44 height 23
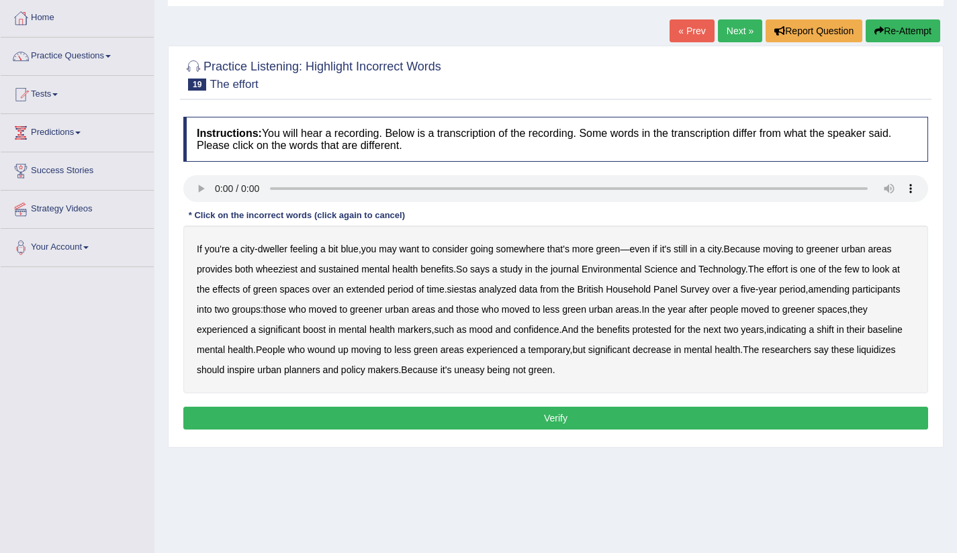
scroll to position [135, 0]
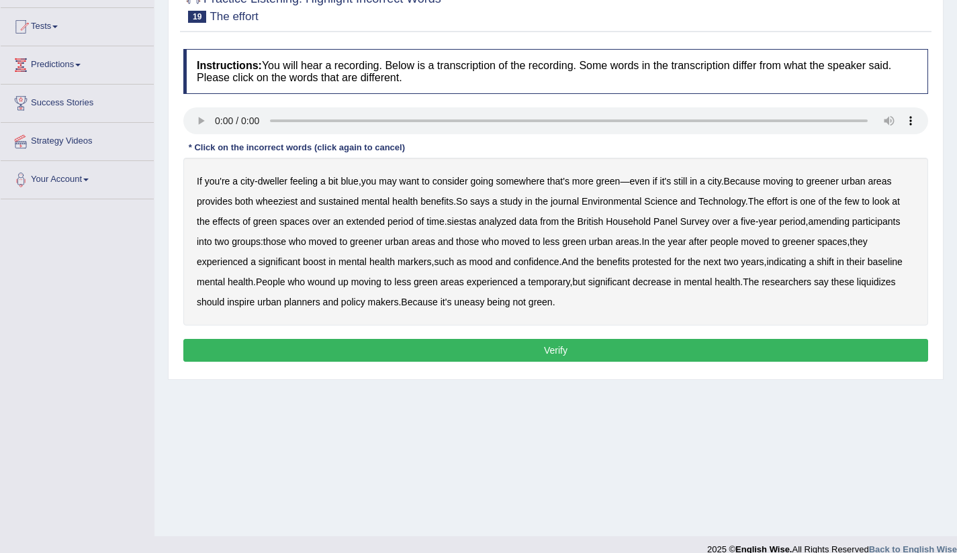
click at [287, 201] on b "wheeziest" at bounding box center [277, 201] width 42 height 11
click at [473, 224] on b "siestas" at bounding box center [462, 221] width 30 height 11
click at [873, 222] on b "participants" at bounding box center [876, 221] width 48 height 11
click at [285, 263] on b "significant" at bounding box center [279, 261] width 42 height 11
click at [857, 287] on b "liquidizes" at bounding box center [876, 282] width 39 height 11
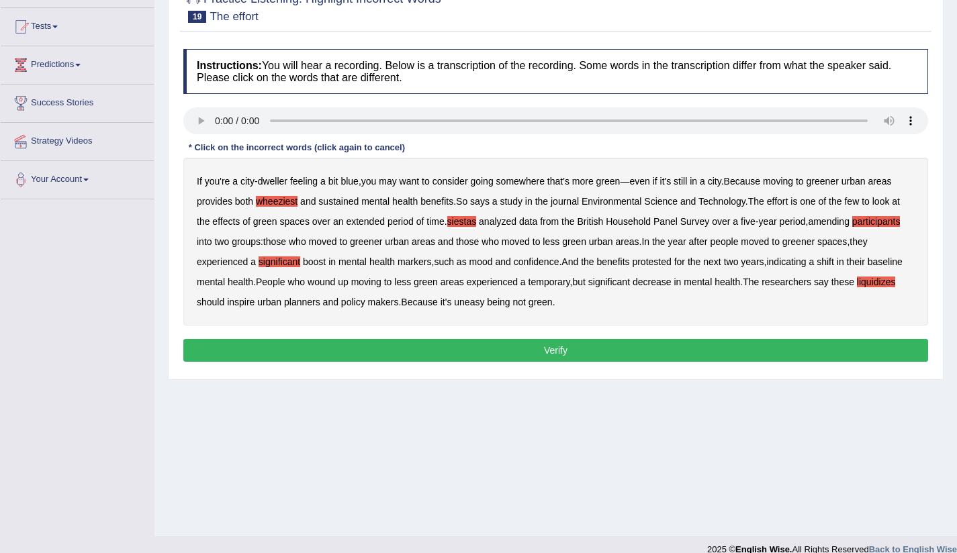
click at [578, 347] on button "Verify" at bounding box center [555, 350] width 745 height 23
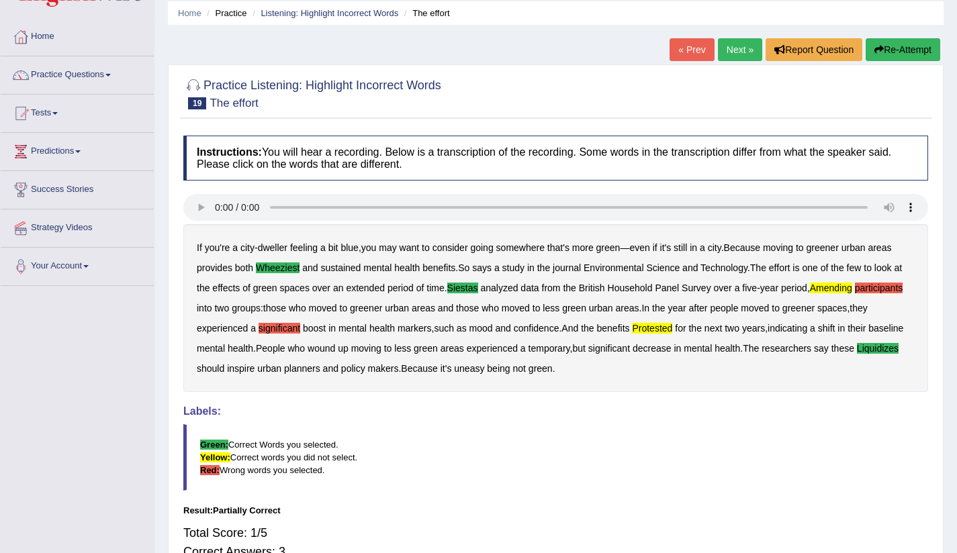
scroll to position [22, 0]
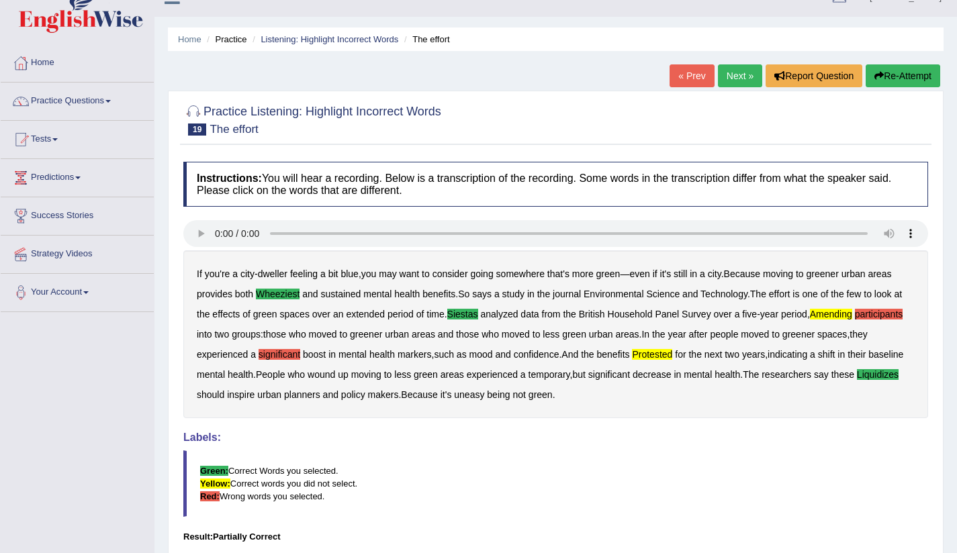
click at [736, 79] on link "Next »" at bounding box center [740, 75] width 44 height 23
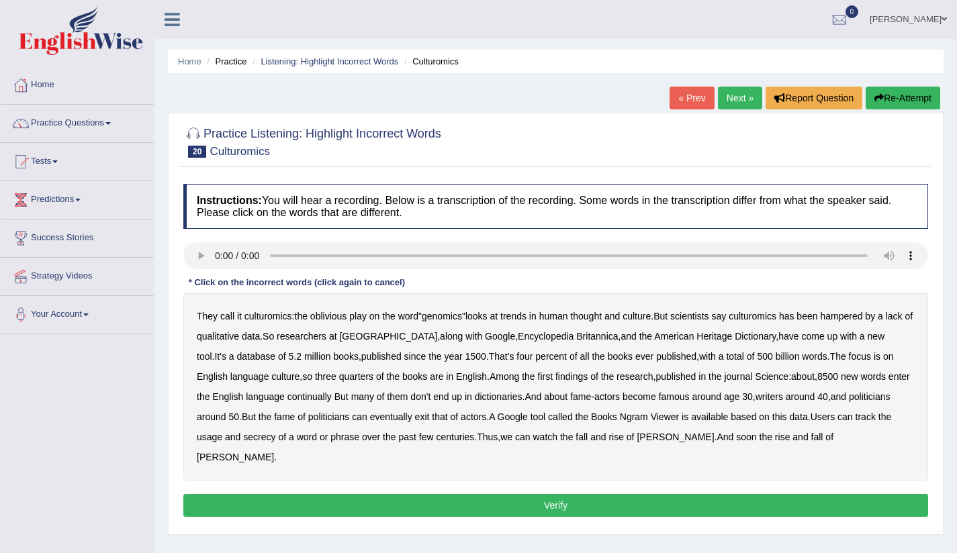
scroll to position [128, 0]
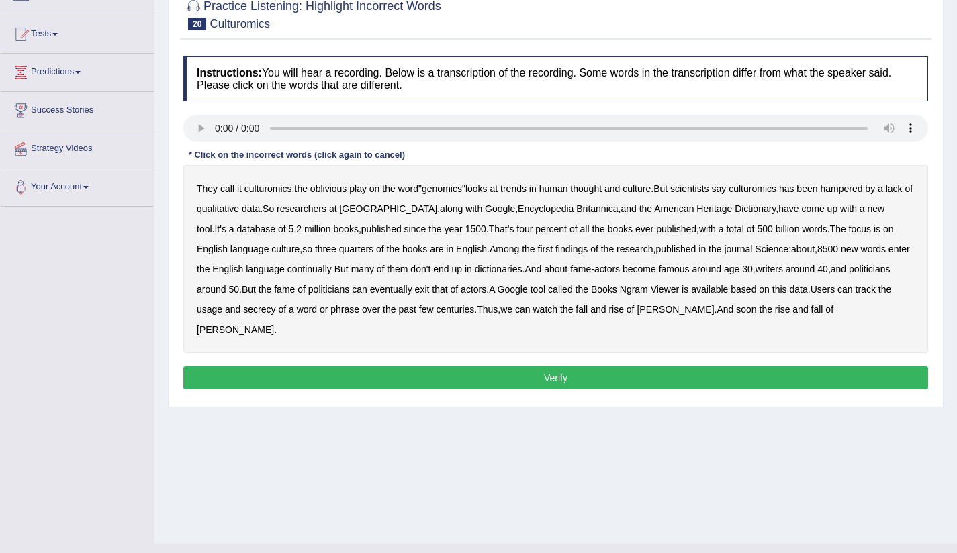
click at [339, 250] on b "quarters" at bounding box center [356, 249] width 34 height 11
click at [300, 271] on b "continually" at bounding box center [309, 269] width 44 height 11
click at [573, 291] on b "called" at bounding box center [560, 289] width 25 height 11
click at [252, 310] on b "secrecy" at bounding box center [259, 309] width 32 height 11
click at [508, 367] on button "Verify" at bounding box center [555, 378] width 745 height 23
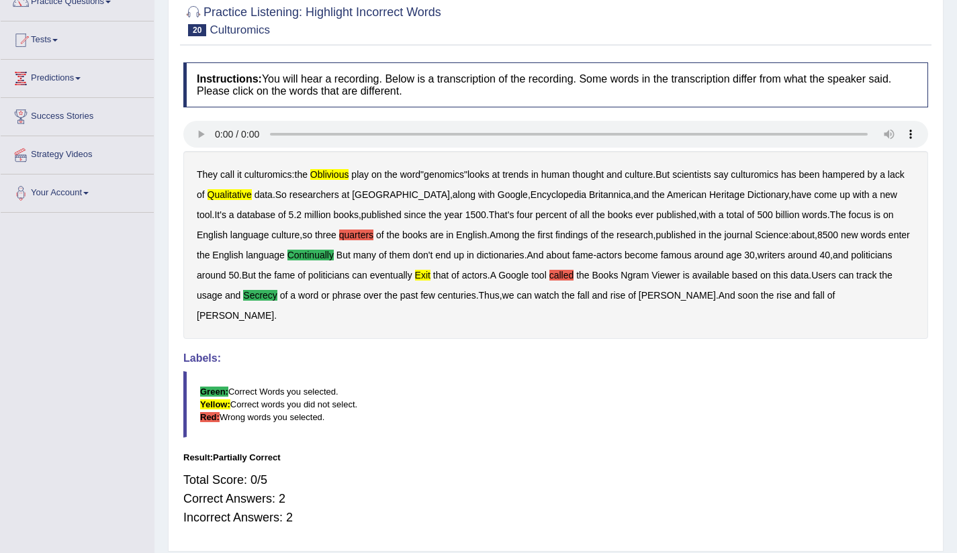
scroll to position [0, 0]
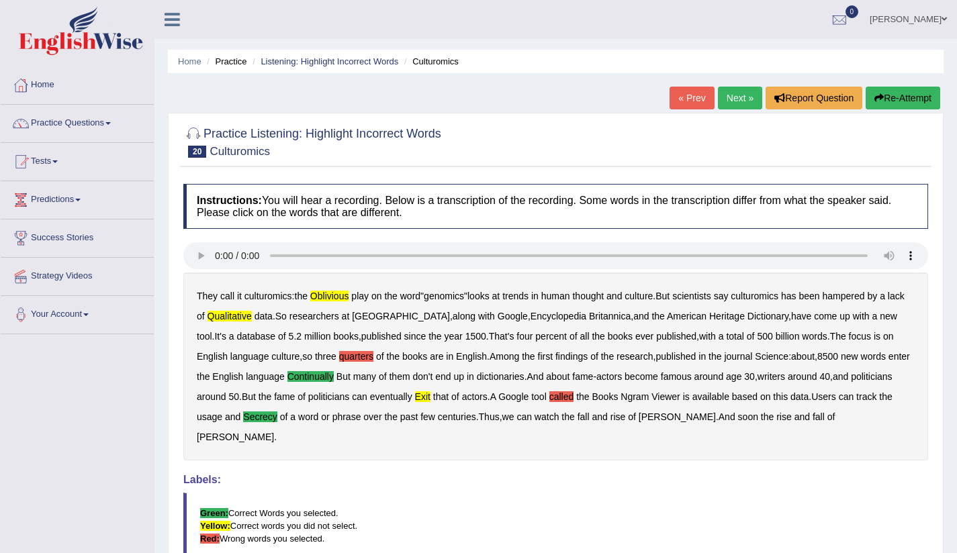
click at [739, 93] on link "Next »" at bounding box center [740, 98] width 44 height 23
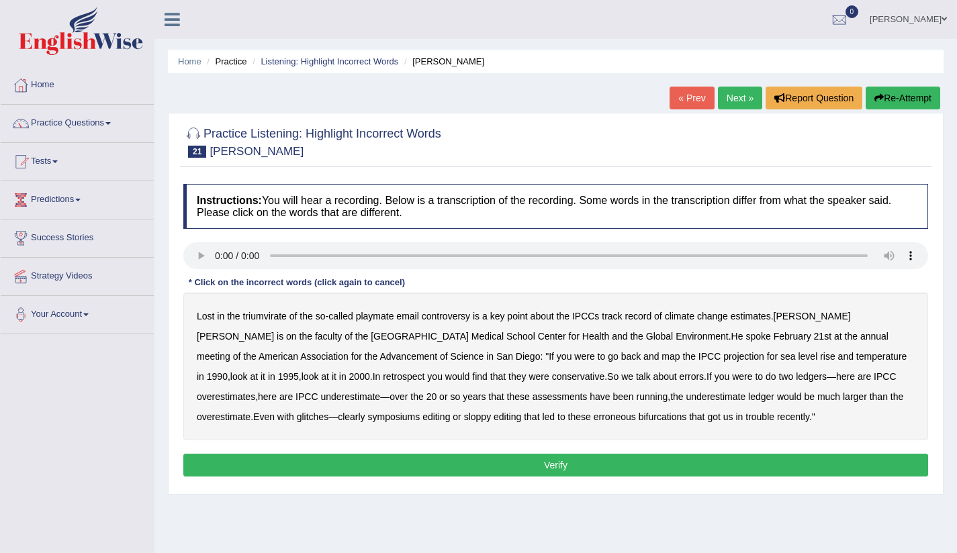
scroll to position [128, 0]
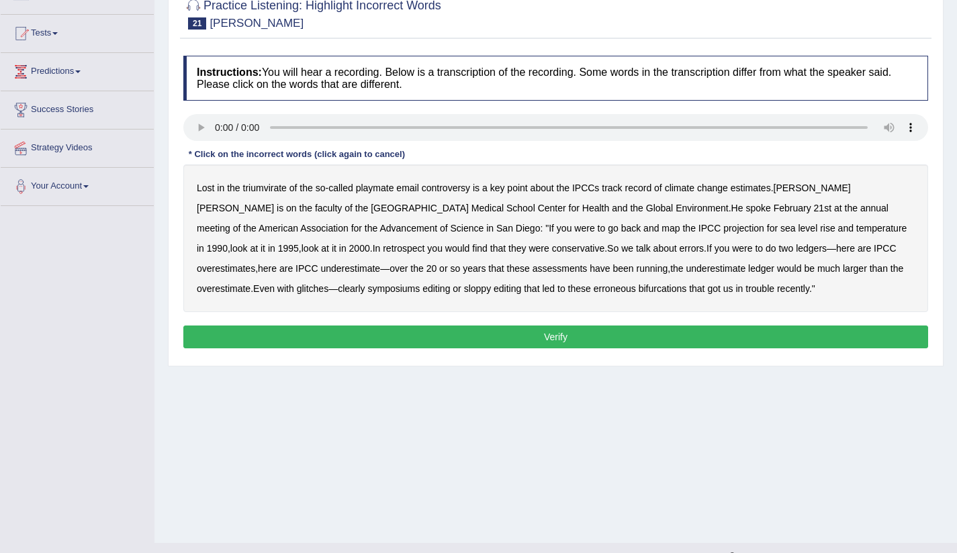
click at [273, 188] on b "triumvirate" at bounding box center [265, 188] width 44 height 11
click at [367, 291] on b "symposiums" at bounding box center [393, 288] width 52 height 11
click at [315, 209] on b "faculty" at bounding box center [328, 208] width 27 height 11
click at [379, 230] on b "Advancement" at bounding box center [408, 228] width 58 height 11
click at [552, 250] on b "conservative" at bounding box center [578, 248] width 53 height 11
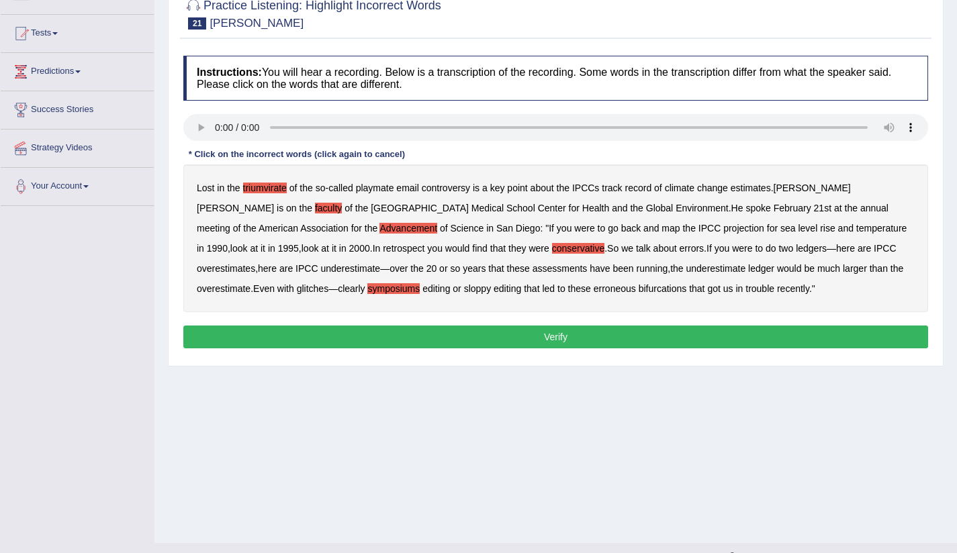
click at [530, 339] on button "Verify" at bounding box center [555, 337] width 745 height 23
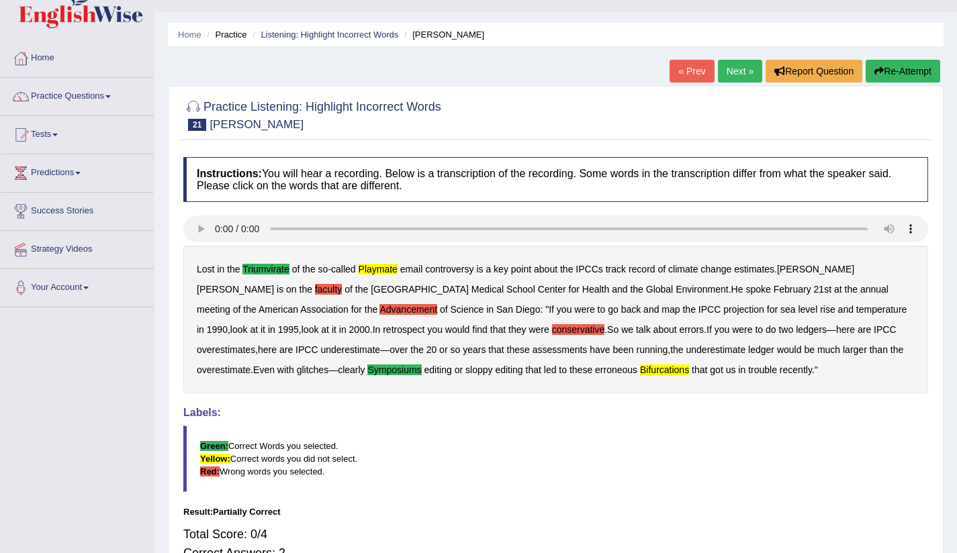
scroll to position [0, 0]
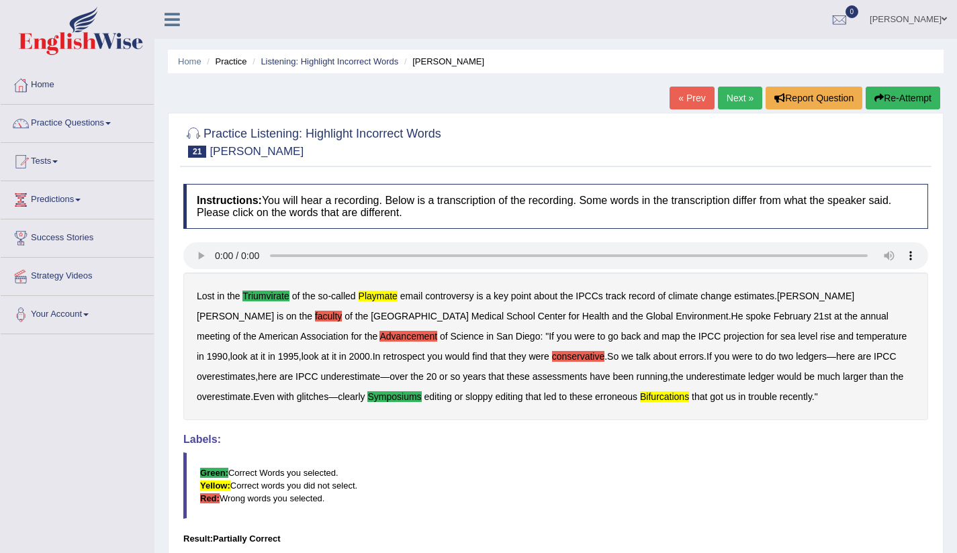
click at [753, 89] on link "Next »" at bounding box center [740, 98] width 44 height 23
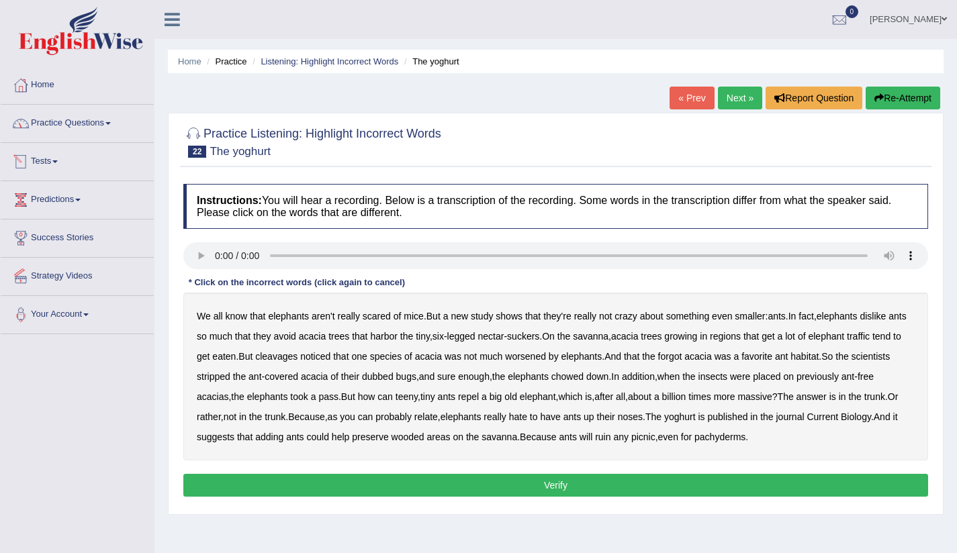
click at [71, 122] on link "Practice Questions" at bounding box center [77, 122] width 153 height 34
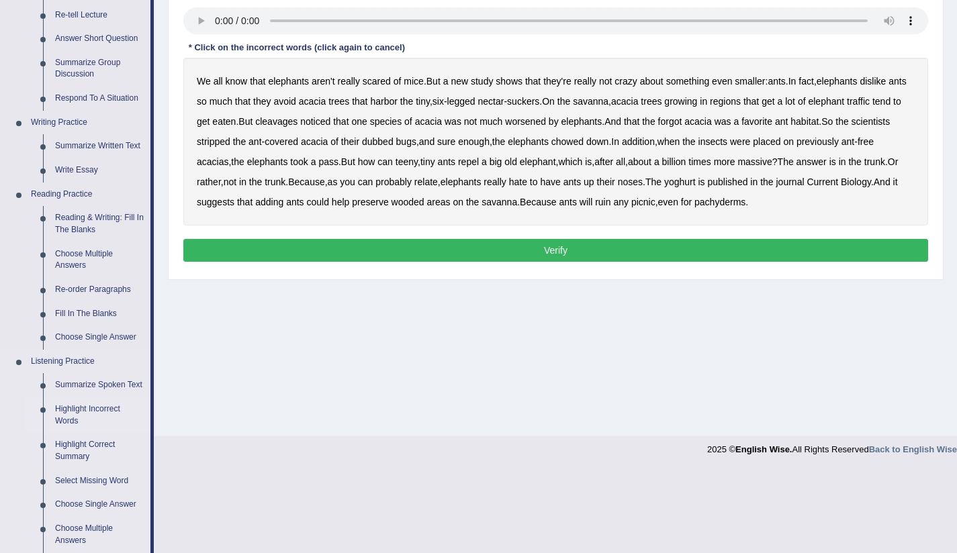
scroll to position [489, 0]
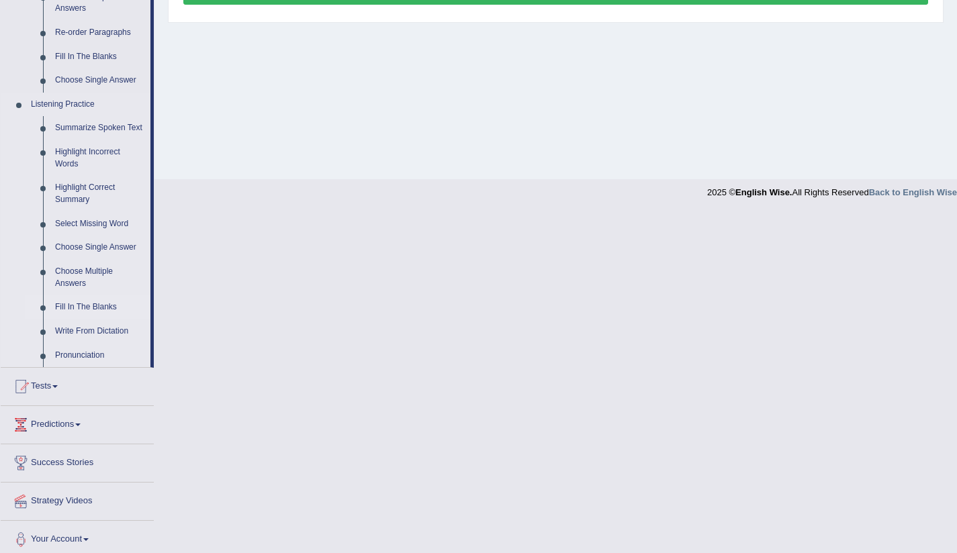
click at [101, 320] on link "Fill In The Blanks" at bounding box center [99, 307] width 101 height 24
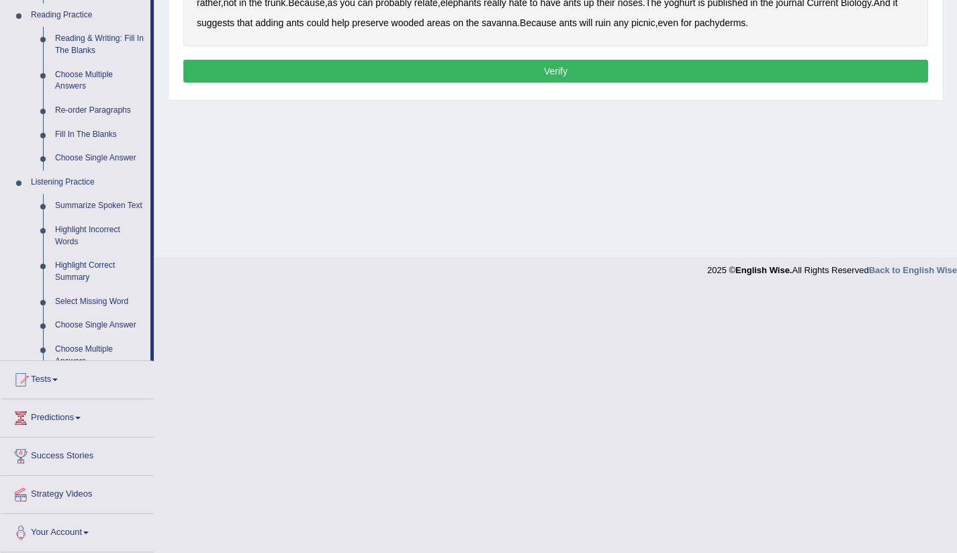
scroll to position [364, 0]
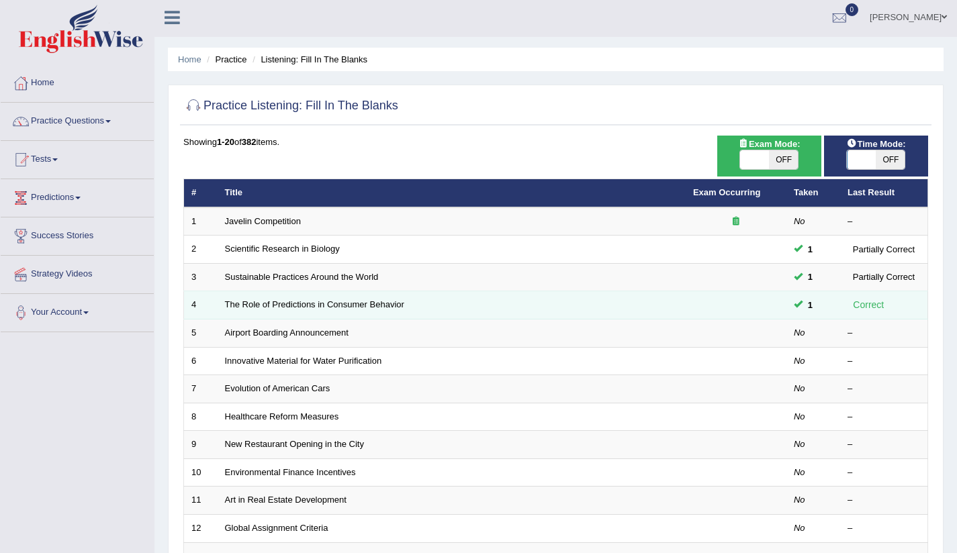
scroll to position [3, 0]
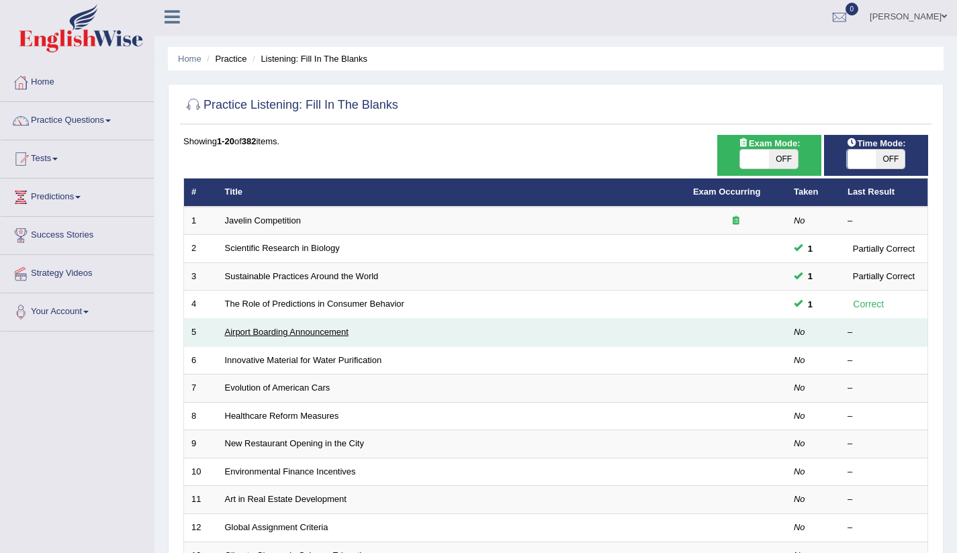
click at [242, 329] on link "Airport Boarding Announcement" at bounding box center [287, 332] width 124 height 10
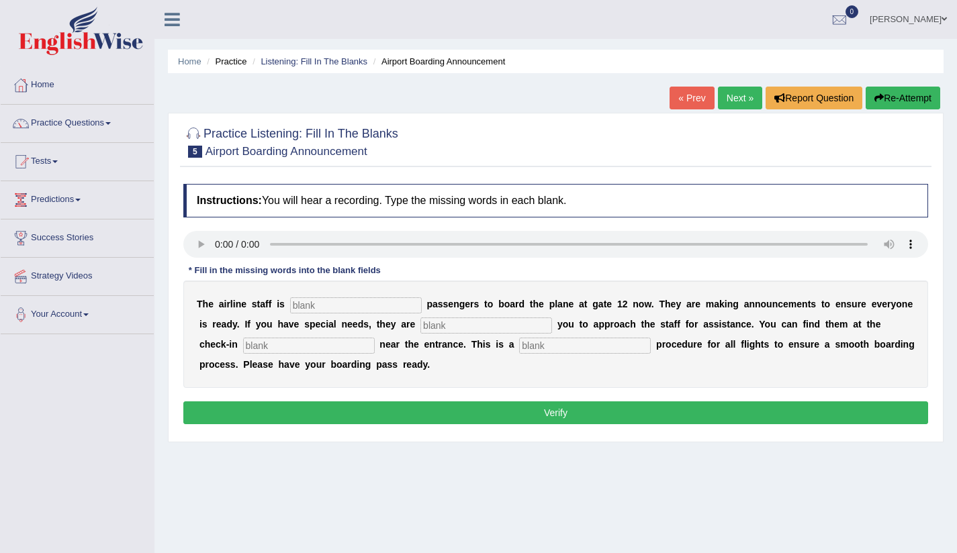
click at [307, 305] on input "text" at bounding box center [356, 305] width 132 height 16
drag, startPoint x: 485, startPoint y: 138, endPoint x: 586, endPoint y: 152, distance: 102.4
click at [586, 152] on div at bounding box center [555, 141] width 745 height 41
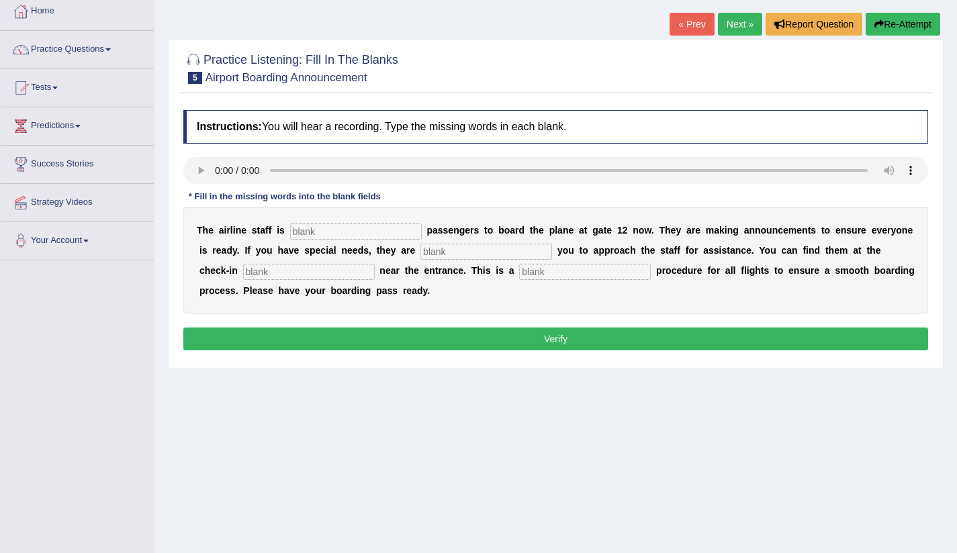
scroll to position [85, 0]
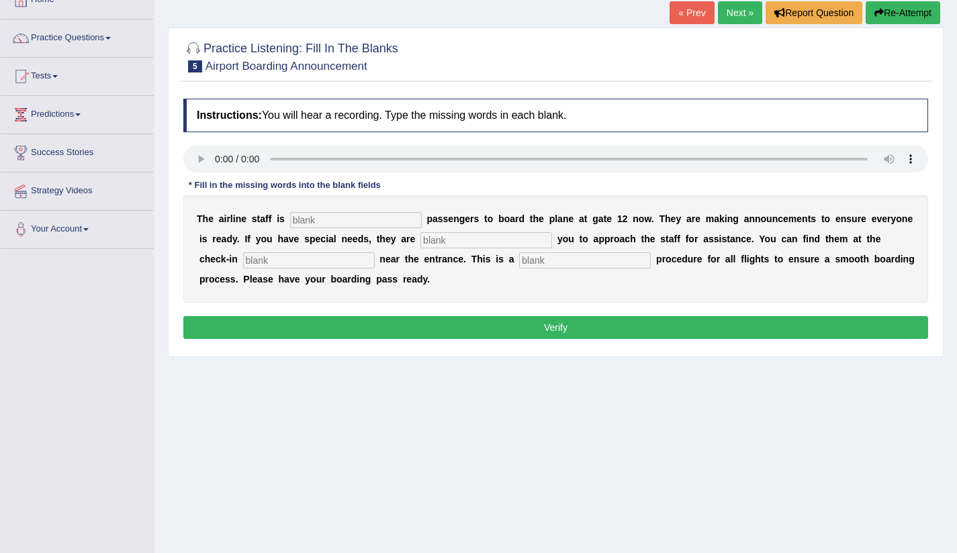
drag, startPoint x: 331, startPoint y: 394, endPoint x: 487, endPoint y: 444, distance: 163.5
click at [487, 444] on div "Home Practice Listening: Fill In The Blanks Airport Boarding Announcement « Pre…" at bounding box center [555, 250] width 802 height 671
click at [310, 217] on input "text" at bounding box center [356, 220] width 132 height 16
type input "inviting"
click at [434, 237] on input "text" at bounding box center [486, 240] width 132 height 16
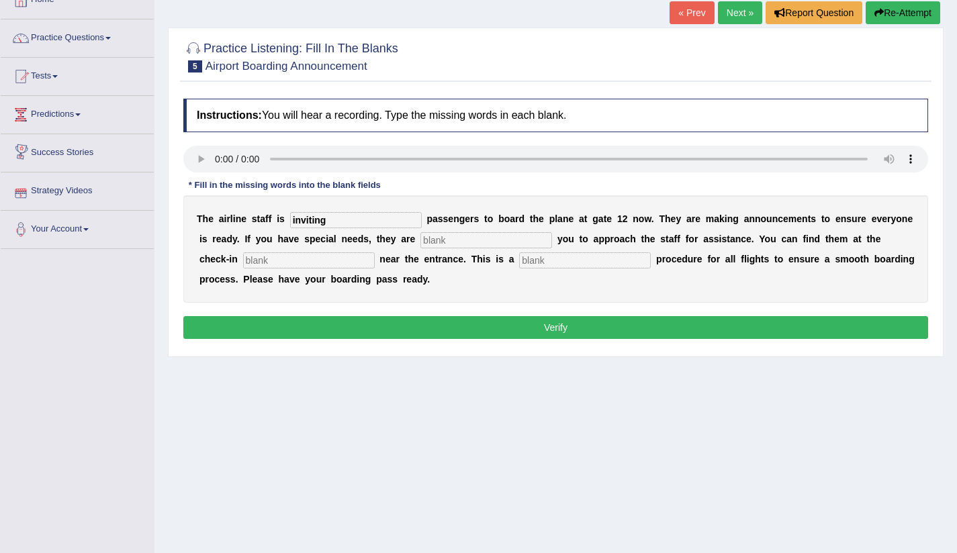
click at [243, 258] on input "text" at bounding box center [309, 260] width 132 height 16
type input "desk"
click at [519, 256] on input "text" at bounding box center [585, 260] width 132 height 16
type input "regular"
click at [421, 241] on input "text" at bounding box center [486, 240] width 132 height 16
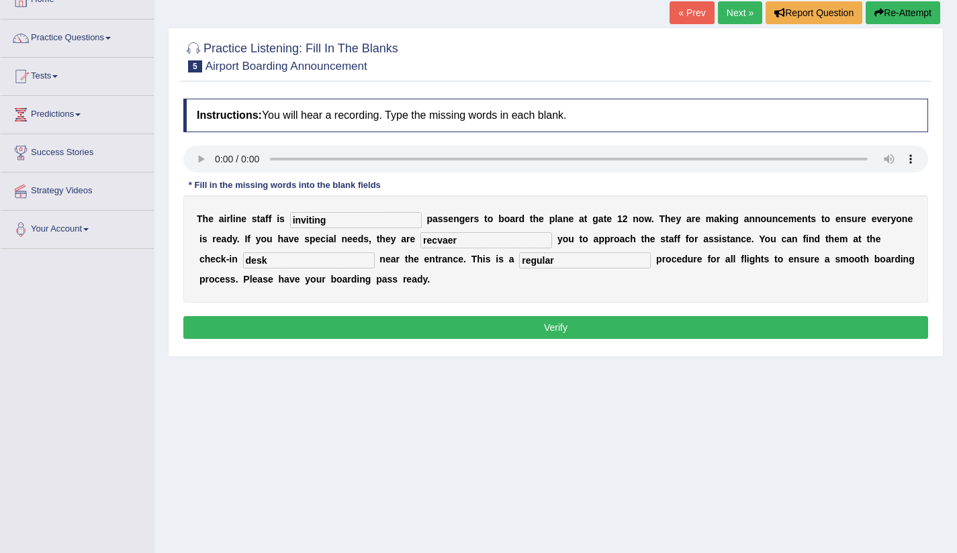
click at [426, 241] on input "recvaer" at bounding box center [486, 240] width 132 height 16
click at [442, 236] on input "recquaer" at bounding box center [486, 240] width 132 height 16
click at [424, 243] on input "recquer" at bounding box center [486, 240] width 132 height 16
type input "recquer"
click at [482, 332] on button "Verify" at bounding box center [555, 327] width 745 height 23
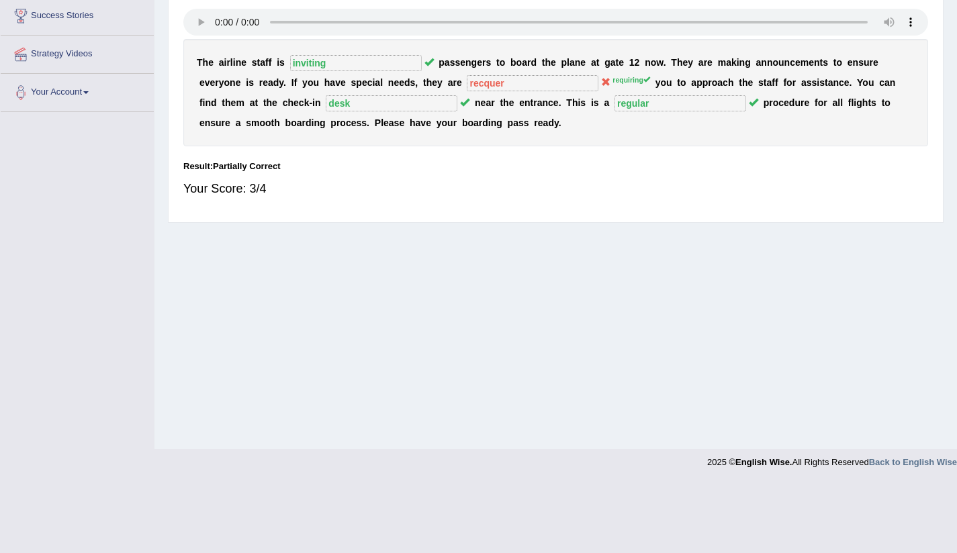
scroll to position [88, 0]
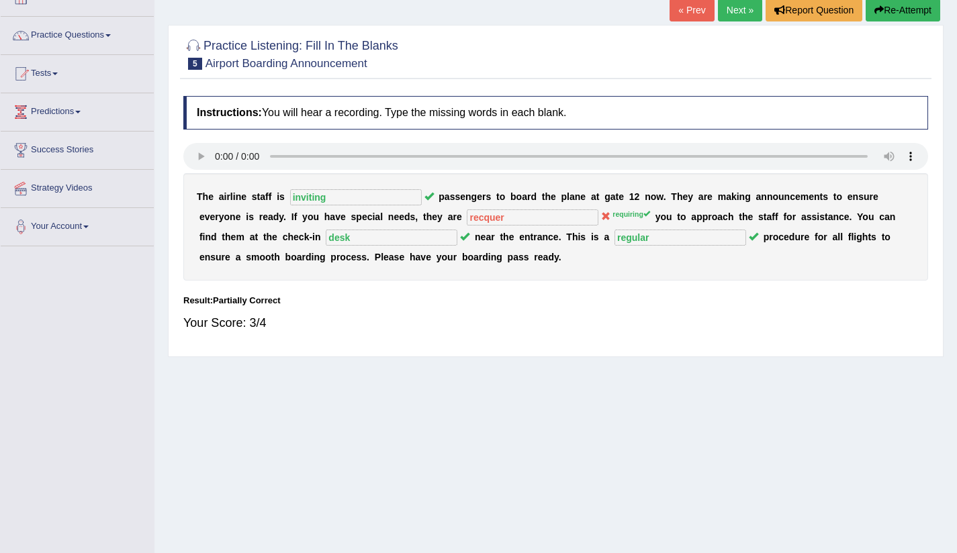
click at [726, 9] on link "Next »" at bounding box center [740, 10] width 44 height 23
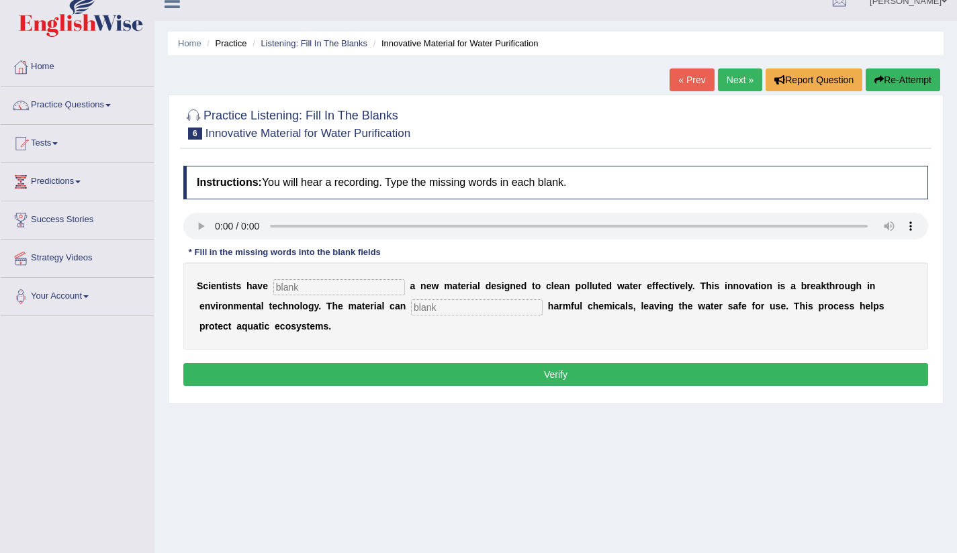
scroll to position [18, 0]
click at [289, 284] on input "text" at bounding box center [339, 287] width 132 height 16
type input "made"
click at [436, 309] on input "text" at bounding box center [477, 307] width 132 height 16
click at [434, 312] on input "obzorve" at bounding box center [477, 307] width 132 height 16
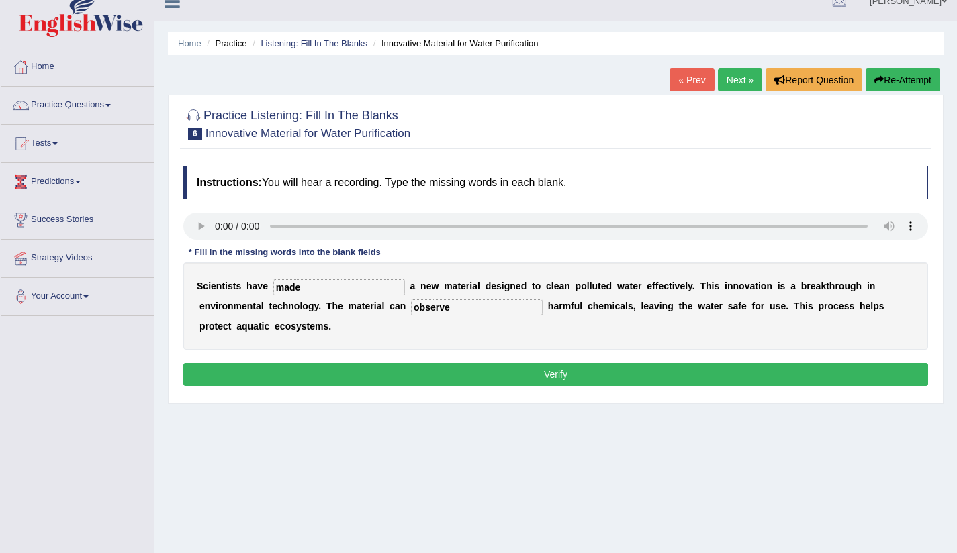
type input "observe"
click at [549, 381] on button "Verify" at bounding box center [555, 374] width 745 height 23
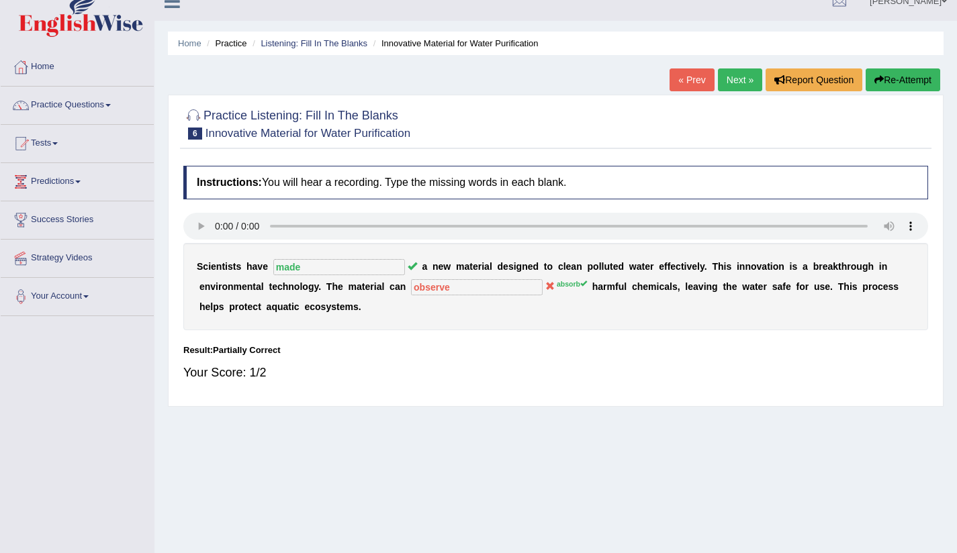
click at [734, 75] on link "Next »" at bounding box center [740, 79] width 44 height 23
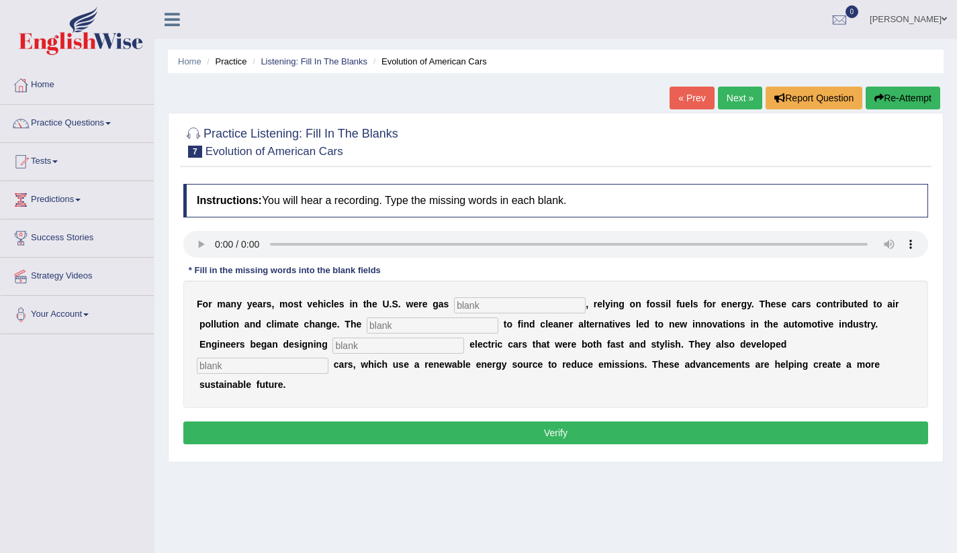
click at [464, 306] on input "text" at bounding box center [520, 305] width 132 height 16
type input "pover"
click at [389, 328] on input "text" at bounding box center [433, 326] width 132 height 16
click at [373, 327] on input "[PERSON_NAME]" at bounding box center [433, 326] width 132 height 16
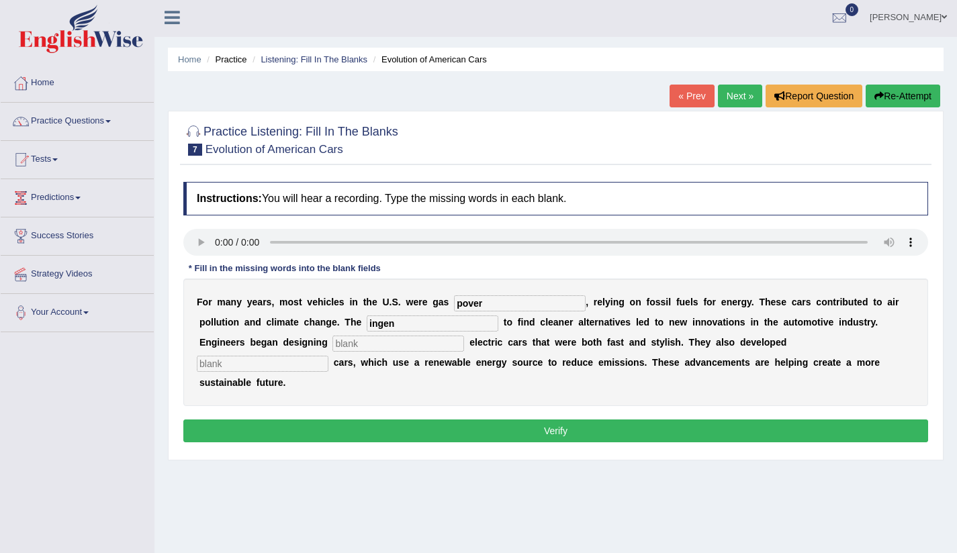
scroll to position [3, 0]
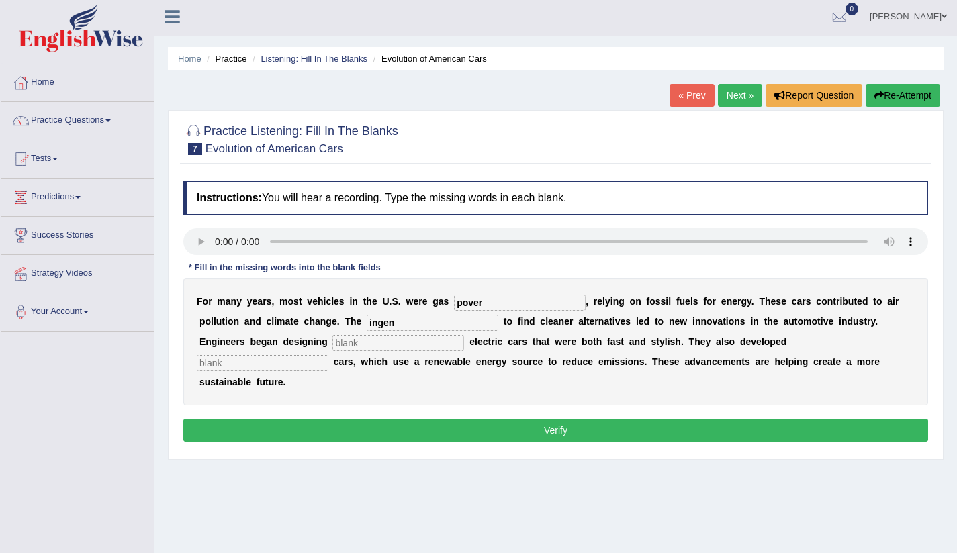
click at [399, 324] on input "ingen" at bounding box center [433, 323] width 132 height 16
click at [373, 320] on input "ingener" at bounding box center [433, 323] width 132 height 16
type input "engener"
click at [332, 346] on input "text" at bounding box center [398, 343] width 132 height 16
type input "sleep"
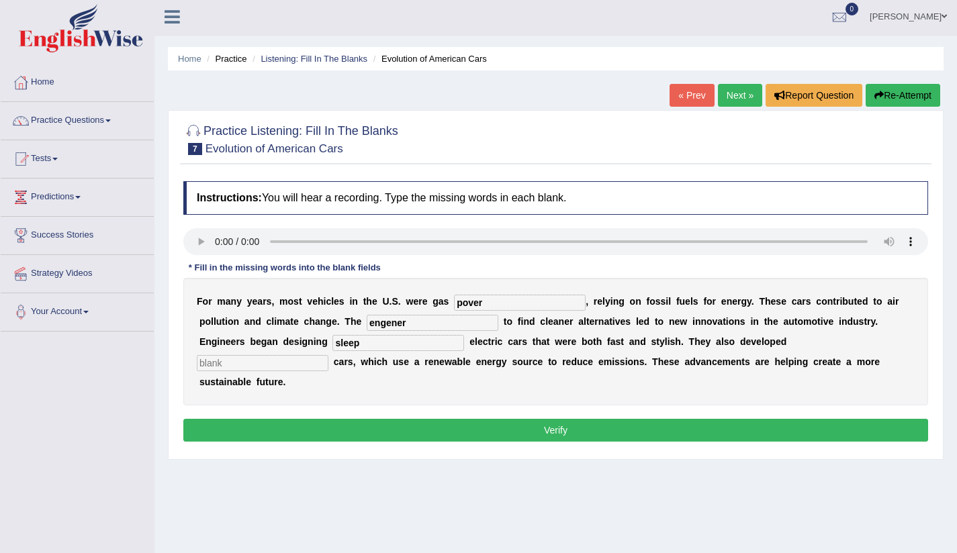
click at [328, 355] on input "text" at bounding box center [263, 363] width 132 height 16
type input "hille"
click at [496, 303] on input "pover" at bounding box center [520, 303] width 132 height 16
click at [412, 326] on input "engener" at bounding box center [433, 323] width 132 height 16
type input "engence"
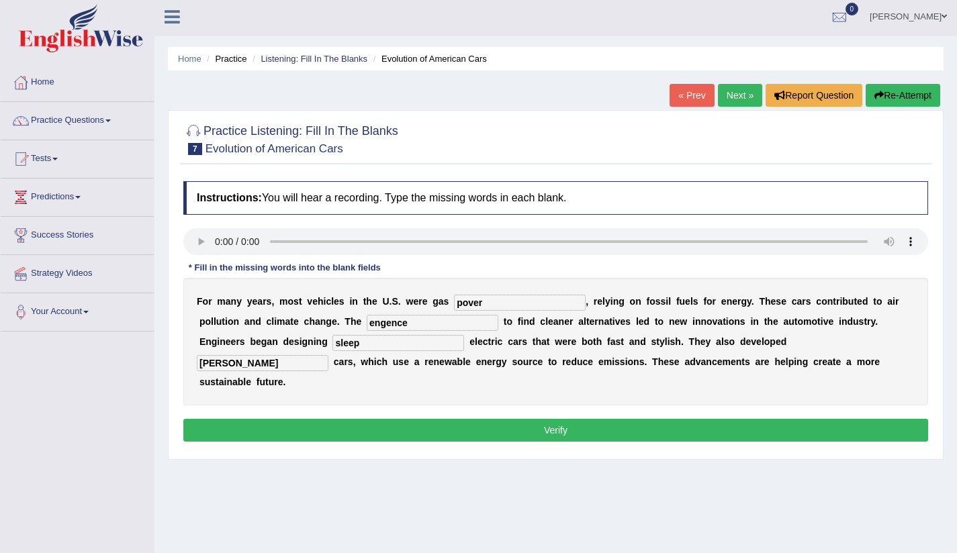
click at [328, 355] on input "hille" at bounding box center [263, 363] width 132 height 16
type input "hiregen"
click at [502, 305] on input "pover" at bounding box center [520, 303] width 132 height 16
type input "povered"
click at [434, 324] on input "engence" at bounding box center [433, 323] width 132 height 16
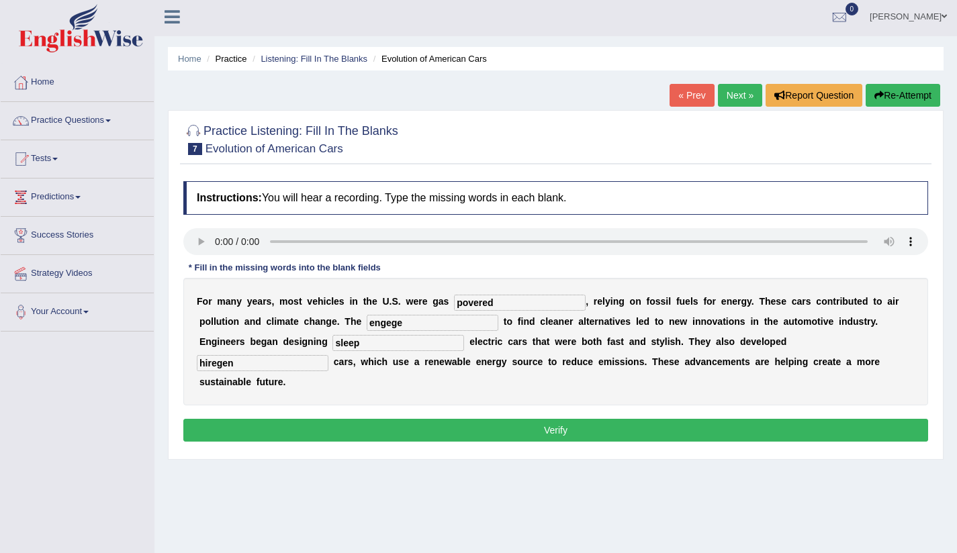
click at [392, 327] on input "engege" at bounding box center [433, 323] width 132 height 16
click at [373, 323] on input "engage" at bounding box center [433, 323] width 132 height 16
click at [401, 324] on input "ingage" at bounding box center [433, 323] width 132 height 16
click at [373, 325] on input "ingage" at bounding box center [433, 323] width 132 height 16
type input "engage"
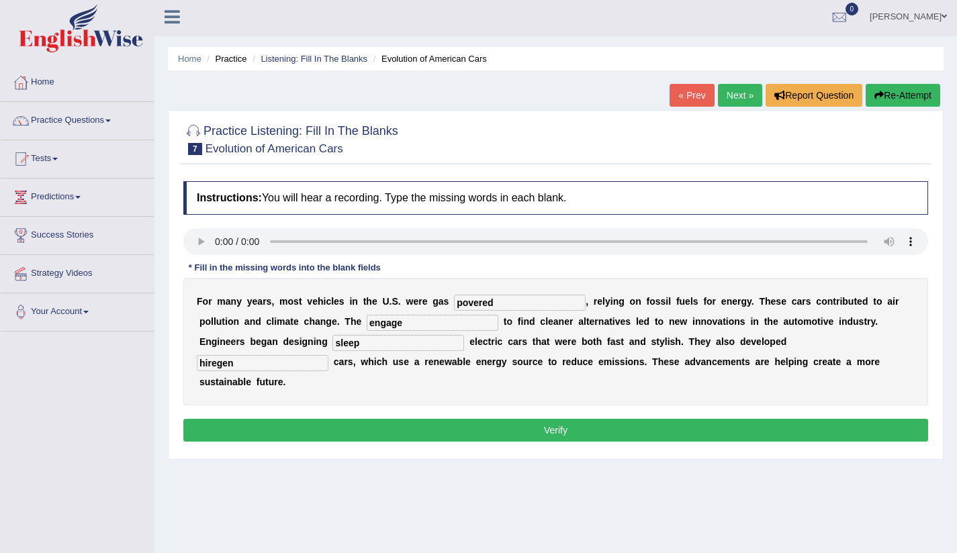
click at [332, 346] on input "sleep" at bounding box center [398, 343] width 132 height 16
click at [328, 355] on input "hiregen" at bounding box center [263, 363] width 132 height 16
click at [511, 419] on button "Verify" at bounding box center [555, 430] width 745 height 23
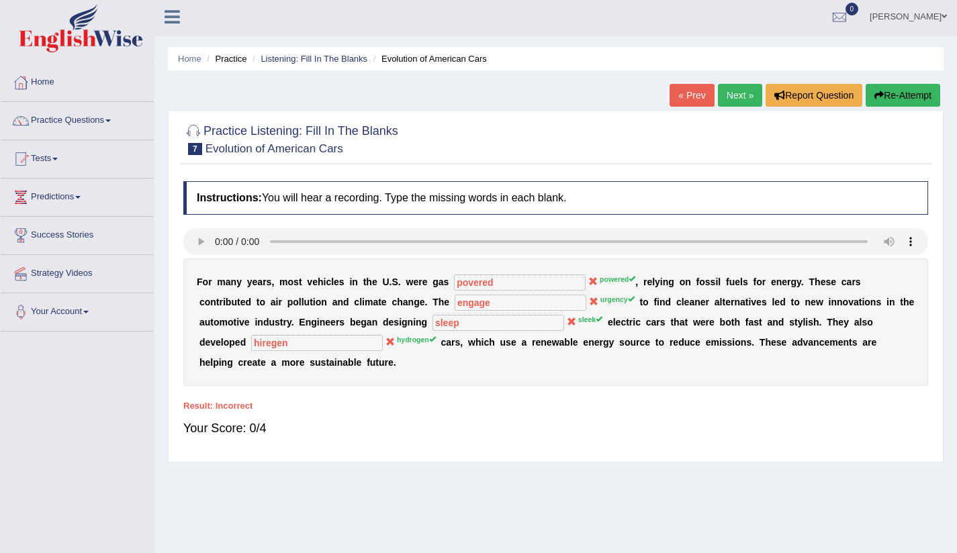
click at [726, 96] on link "Next »" at bounding box center [740, 95] width 44 height 23
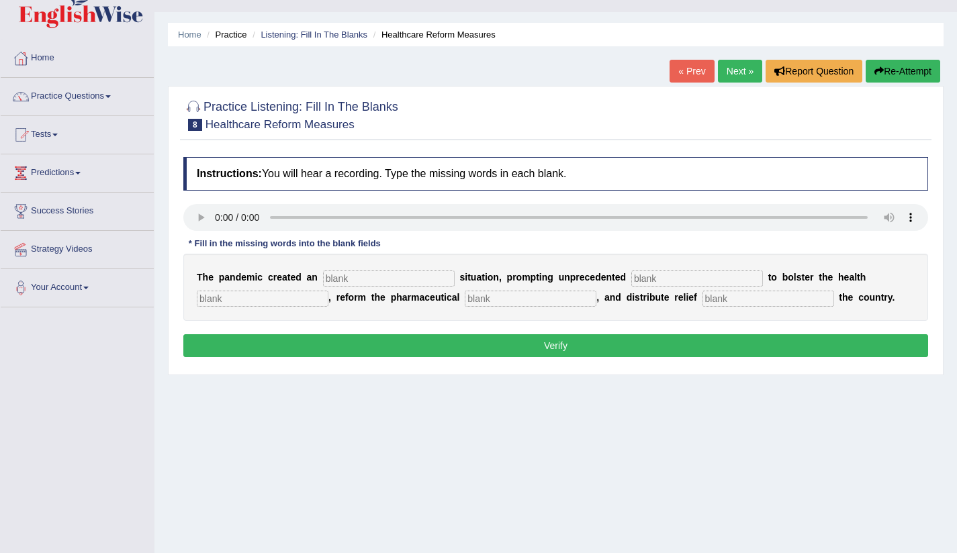
scroll to position [28, 0]
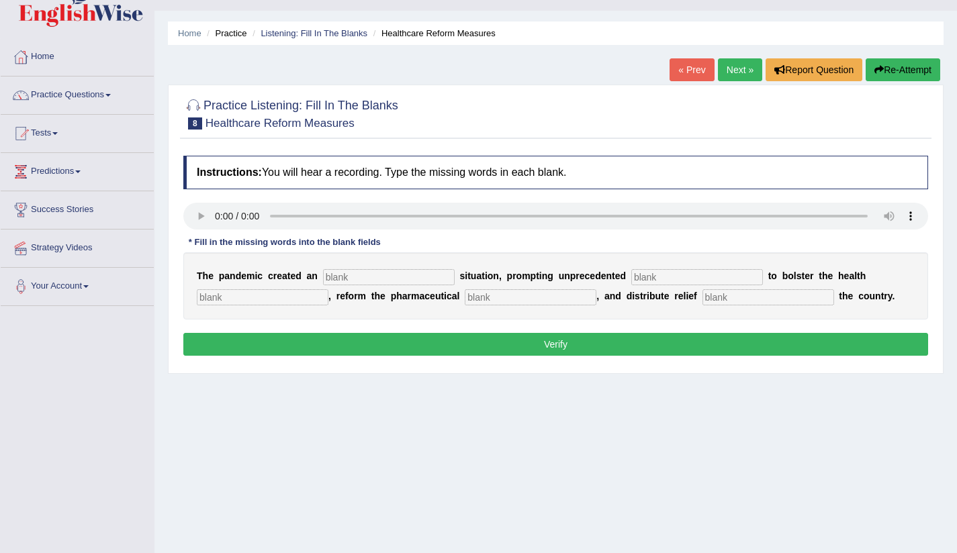
click at [702, 298] on input "text" at bounding box center [768, 297] width 132 height 16
type input "for"
click at [465, 300] on input "text" at bounding box center [531, 297] width 132 height 16
type input "sector"
click at [231, 300] on input "text" at bounding box center [263, 297] width 132 height 16
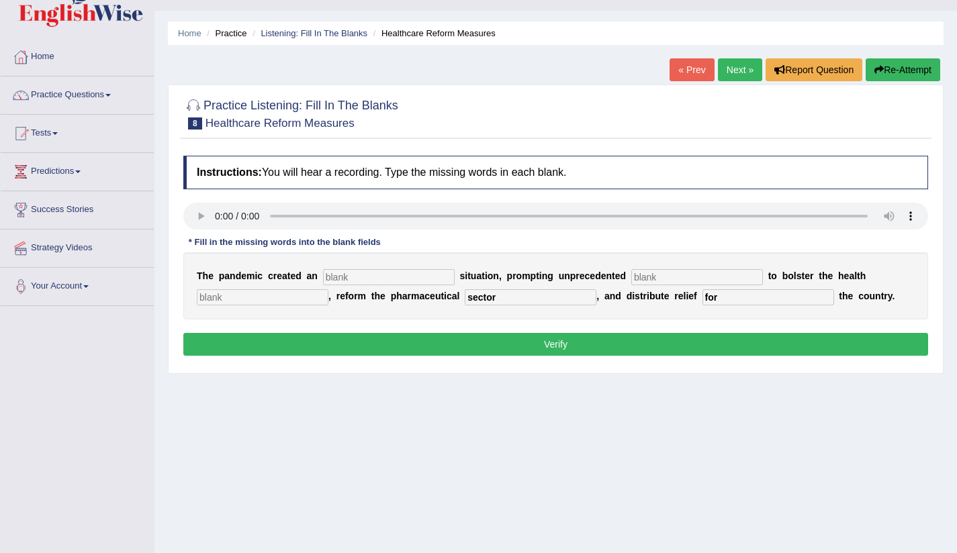
click at [350, 283] on input "text" at bounding box center [389, 277] width 132 height 16
type input "e"
click at [332, 280] on input "ergan" at bounding box center [389, 277] width 132 height 16
type input "ergan"
click at [631, 275] on input "text" at bounding box center [697, 277] width 132 height 16
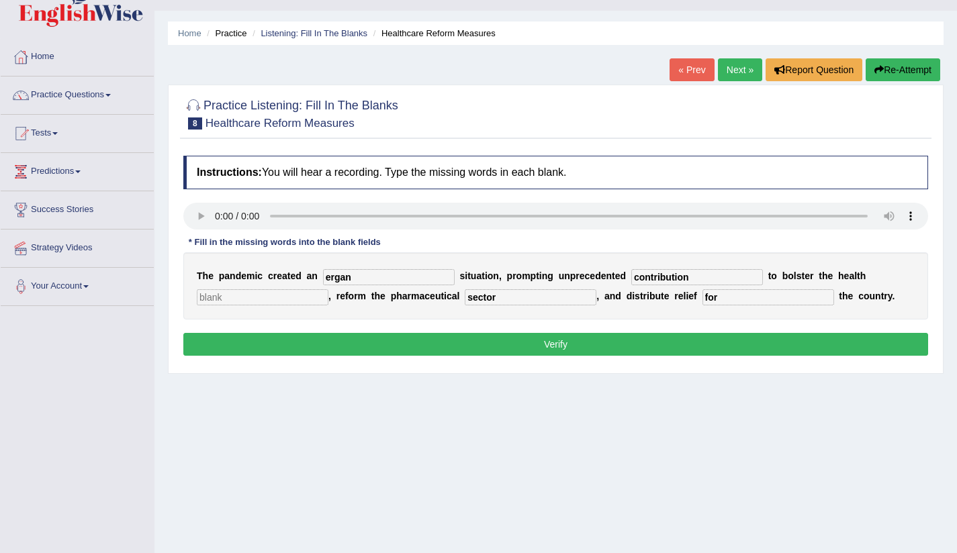
type input "contribution"
click at [228, 297] on input "text" at bounding box center [263, 297] width 132 height 16
type input "sistem"
click at [465, 344] on button "Verify" at bounding box center [555, 344] width 745 height 23
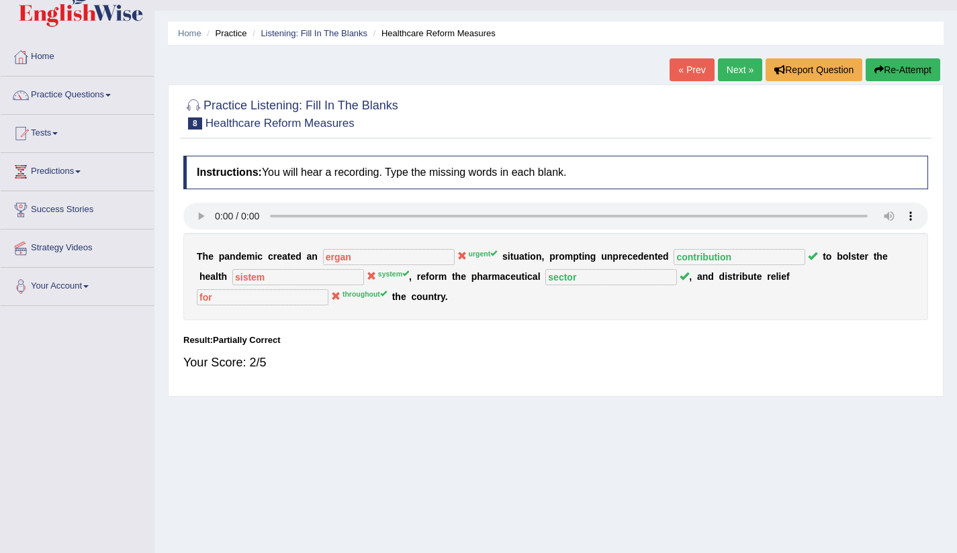
click at [739, 68] on link "Next »" at bounding box center [740, 69] width 44 height 23
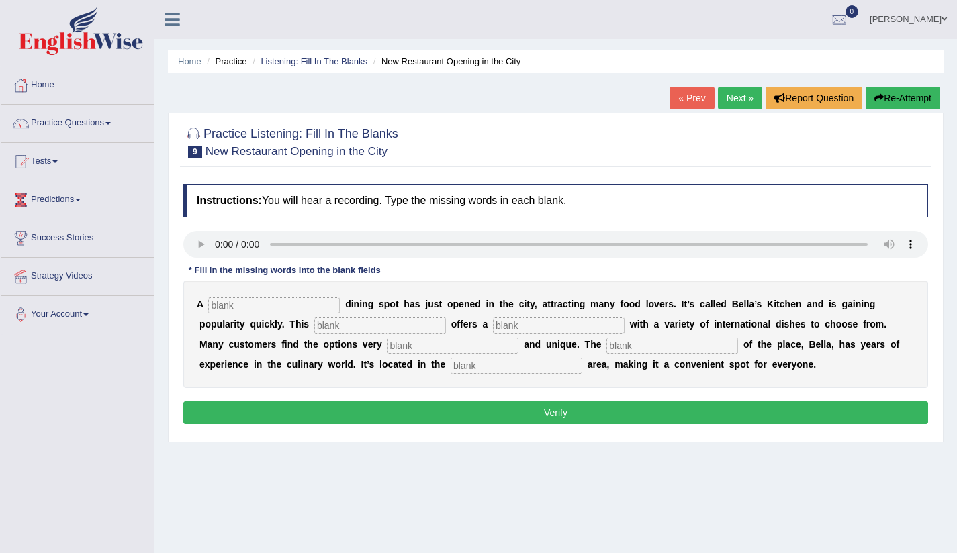
click at [225, 301] on input "text" at bounding box center [274, 305] width 132 height 16
type input "new"
click at [314, 326] on input "text" at bounding box center [380, 326] width 132 height 16
click at [314, 325] on input "restorant" at bounding box center [380, 326] width 132 height 16
click at [332, 328] on input "restaurant" at bounding box center [380, 326] width 132 height 16
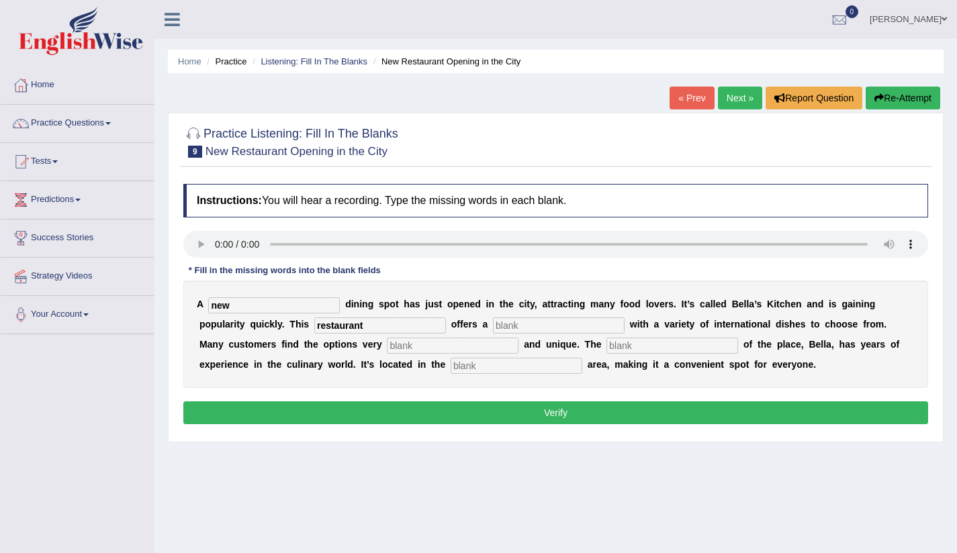
type input "restaurant"
click at [493, 326] on input "text" at bounding box center [559, 326] width 132 height 16
type input "menu"
click at [387, 346] on input "text" at bounding box center [453, 346] width 132 height 16
type input "interesting"
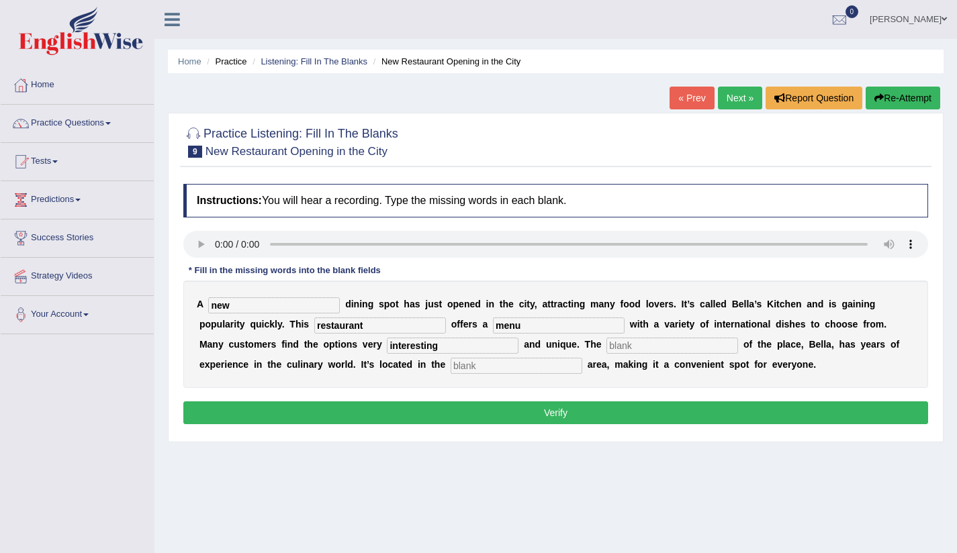
click at [606, 346] on input "text" at bounding box center [672, 346] width 132 height 16
type input "owner"
click at [450, 369] on input "text" at bounding box center [516, 366] width 132 height 16
type input "downtown"
click at [441, 411] on button "Verify" at bounding box center [555, 412] width 745 height 23
